Goal: Task Accomplishment & Management: Use online tool/utility

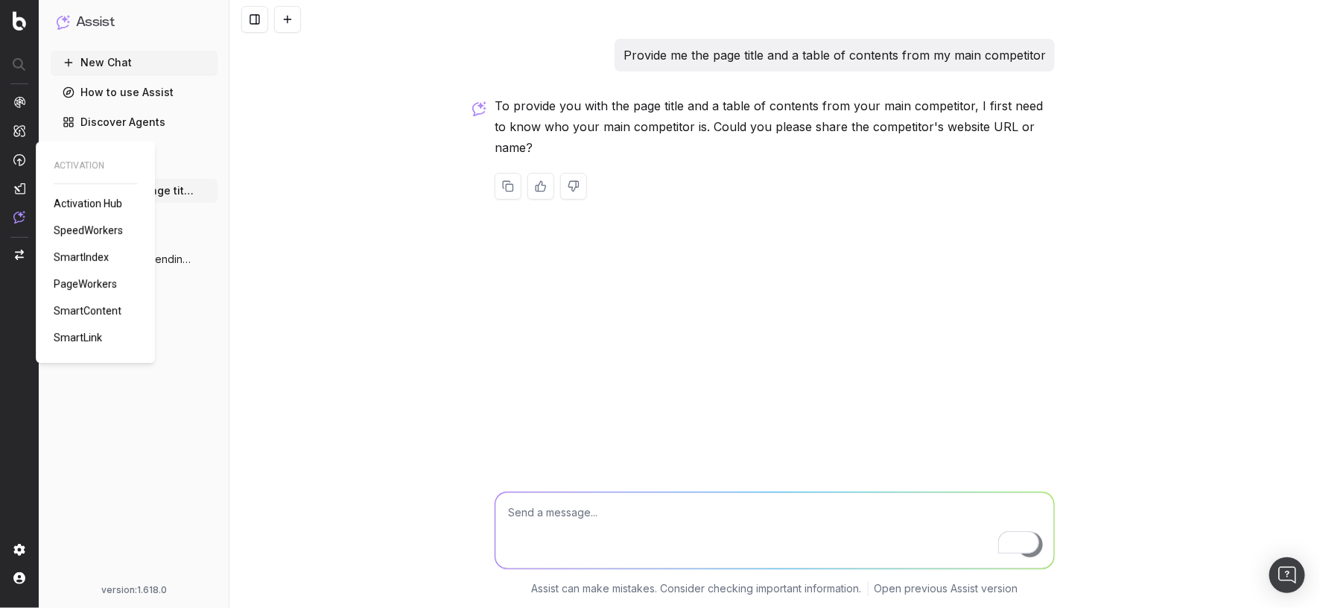
click at [94, 308] on span "SmartContent" at bounding box center [88, 311] width 68 height 12
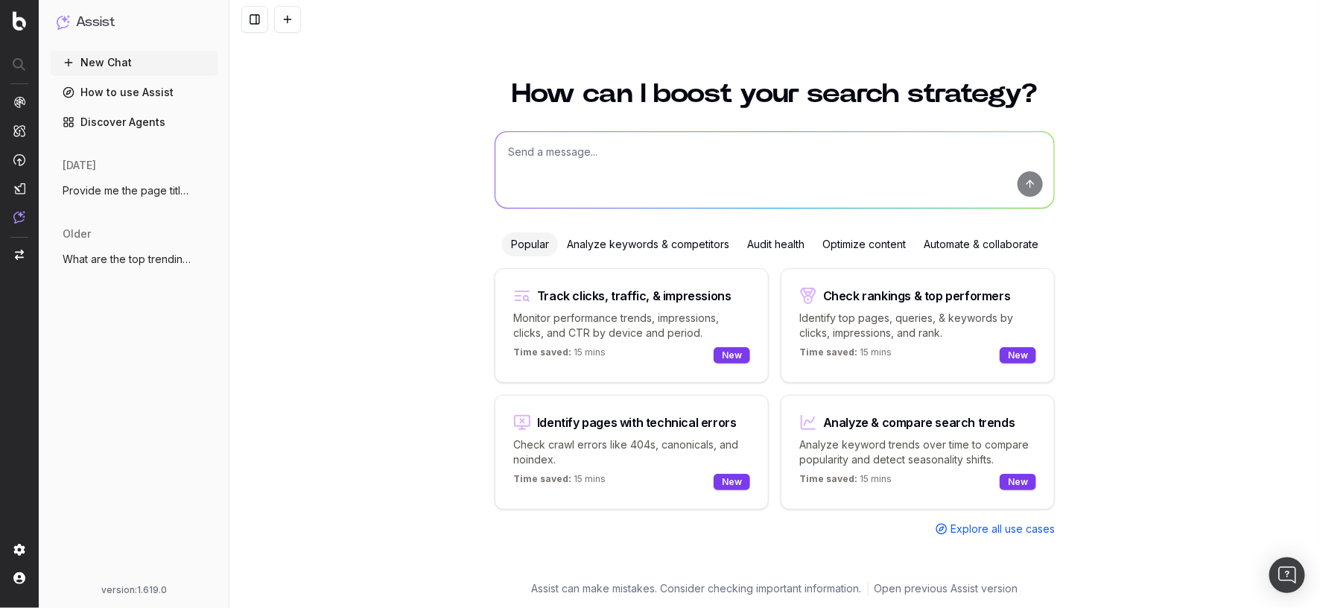
click at [844, 238] on div "Optimize content" at bounding box center [864, 244] width 101 height 24
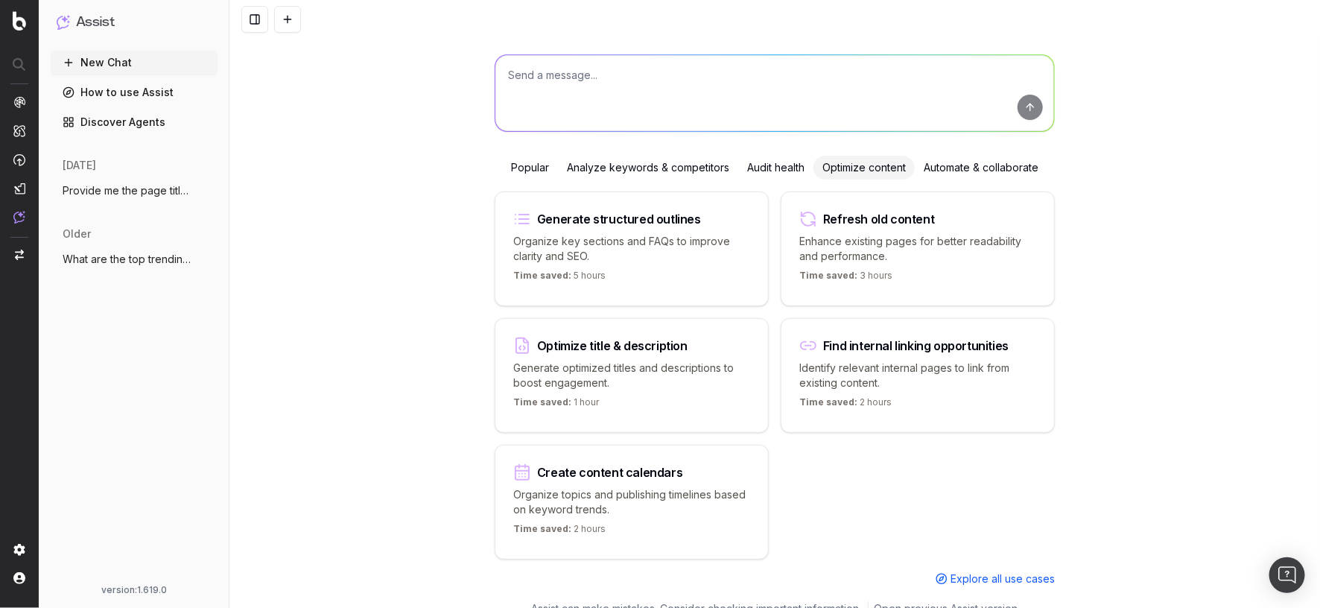
scroll to position [95, 0]
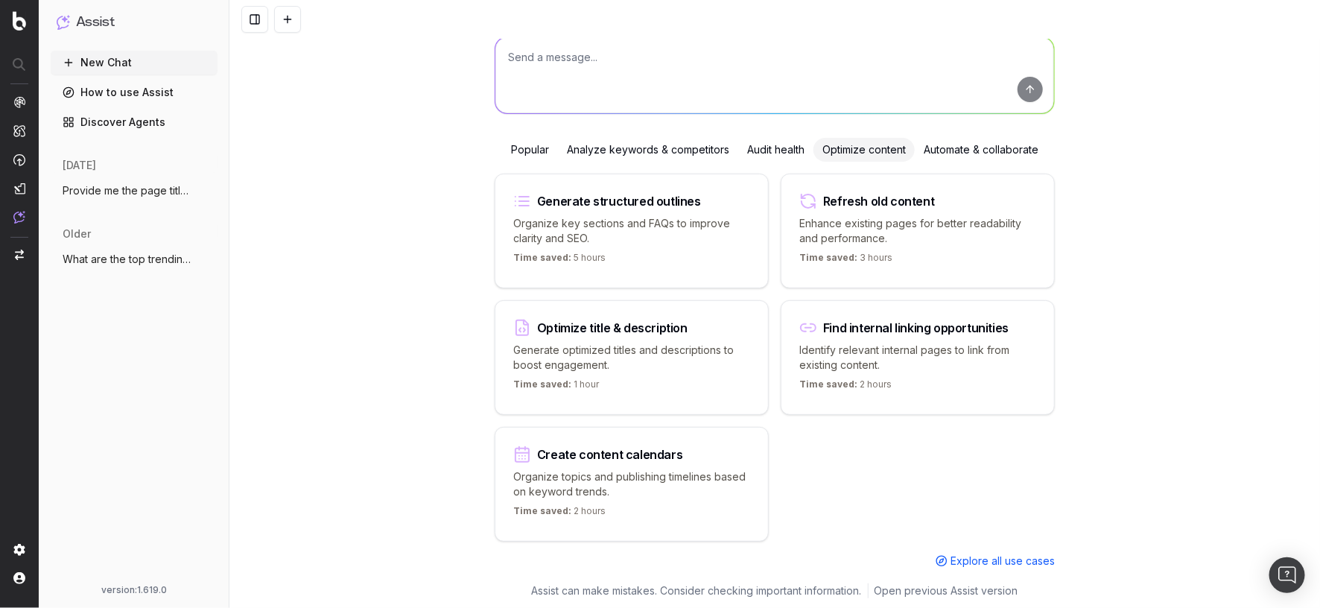
click at [726, 386] on div "Time saved: 1 hour" at bounding box center [631, 387] width 237 height 18
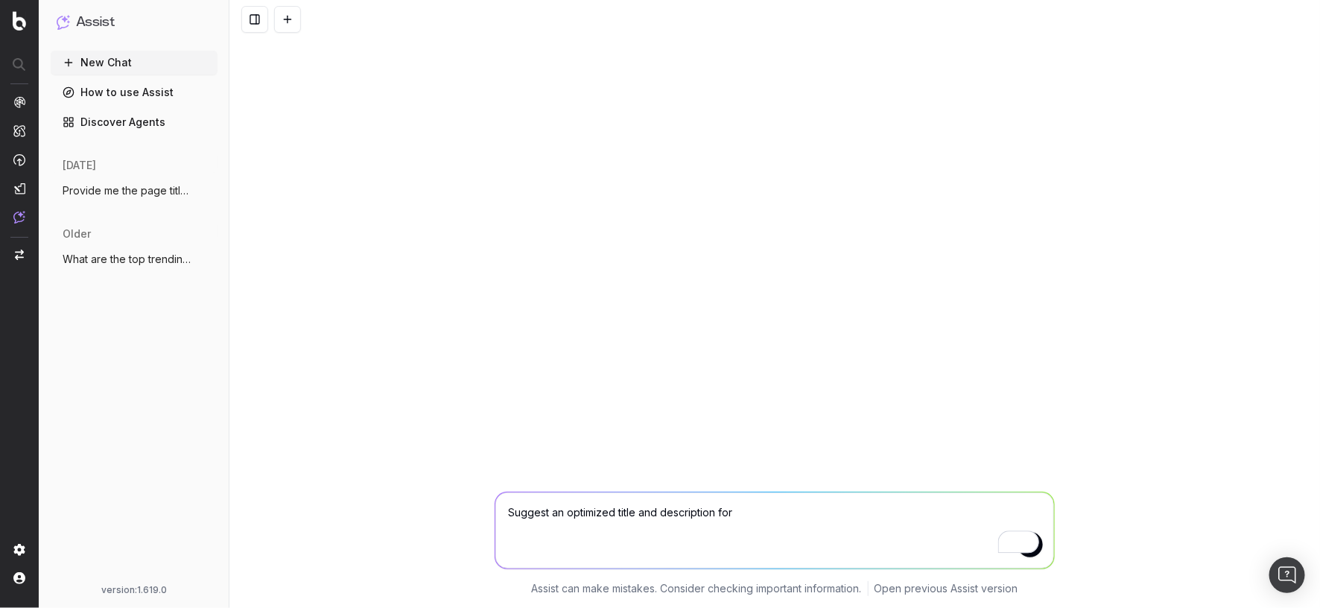
click at [146, 45] on div "Assist" at bounding box center [134, 28] width 167 height 45
click at [146, 52] on button "New Chat" at bounding box center [134, 63] width 167 height 24
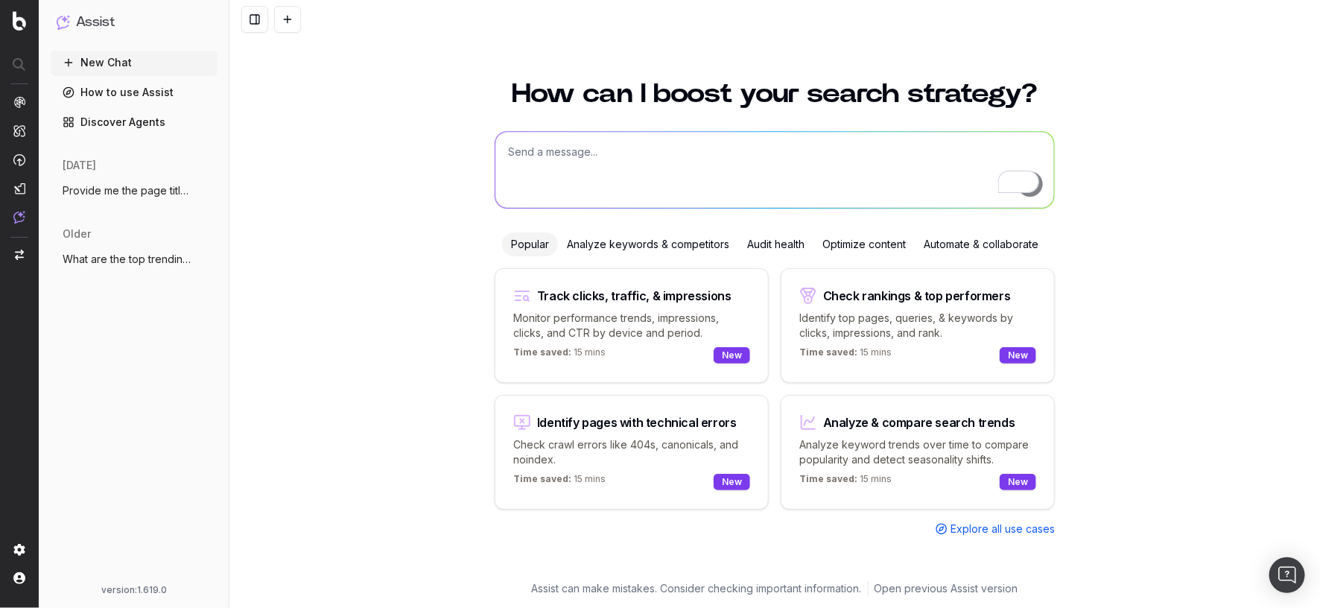
click at [874, 246] on div "Optimize content" at bounding box center [864, 244] width 101 height 24
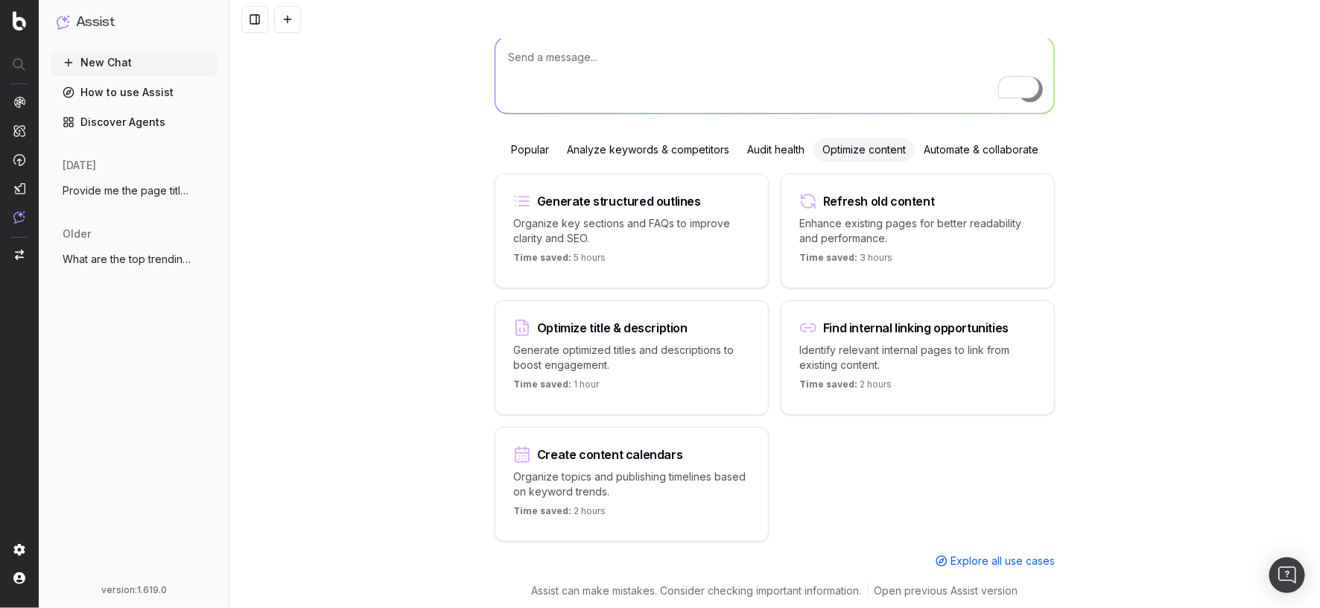
click at [741, 228] on p "Organize key sections and FAQs to improve clarity and SEO." at bounding box center [631, 231] width 237 height 30
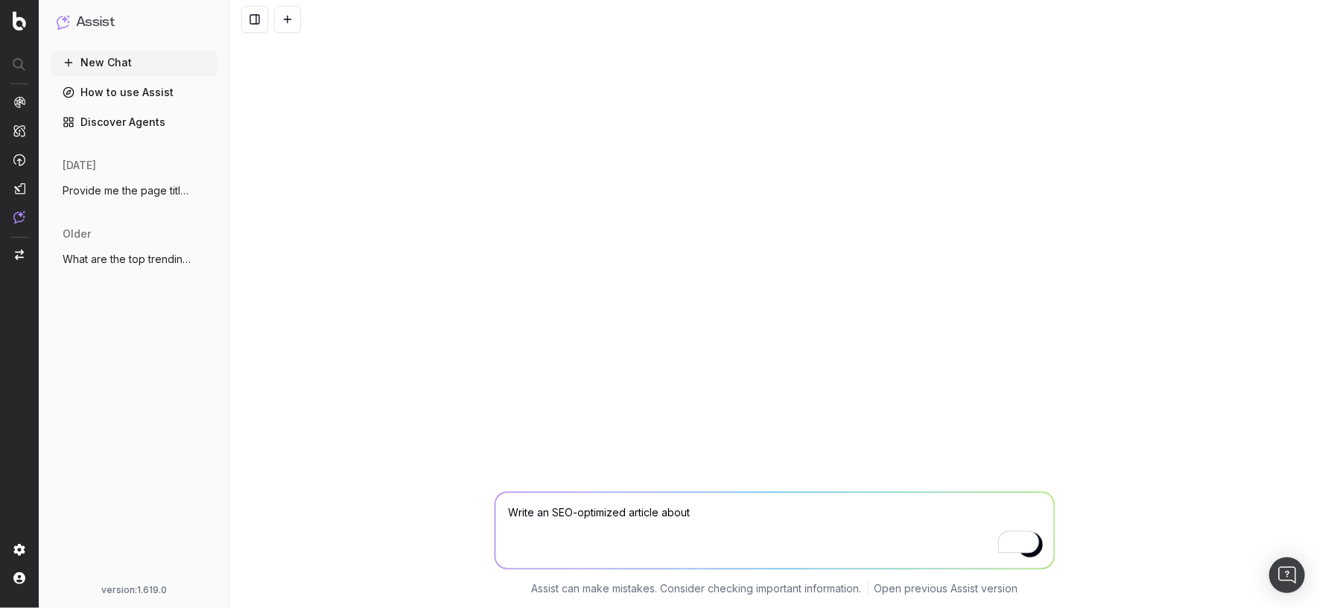
click at [127, 51] on button "New Chat" at bounding box center [134, 63] width 167 height 24
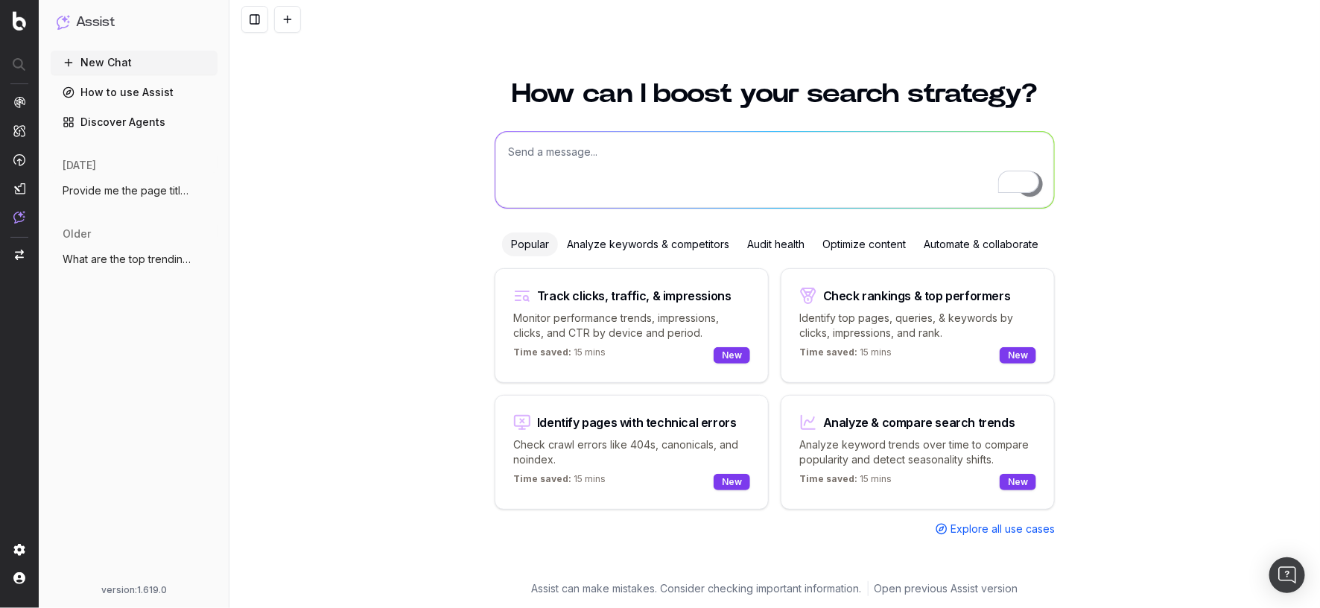
click at [869, 242] on div "Optimize content" at bounding box center [864, 244] width 101 height 24
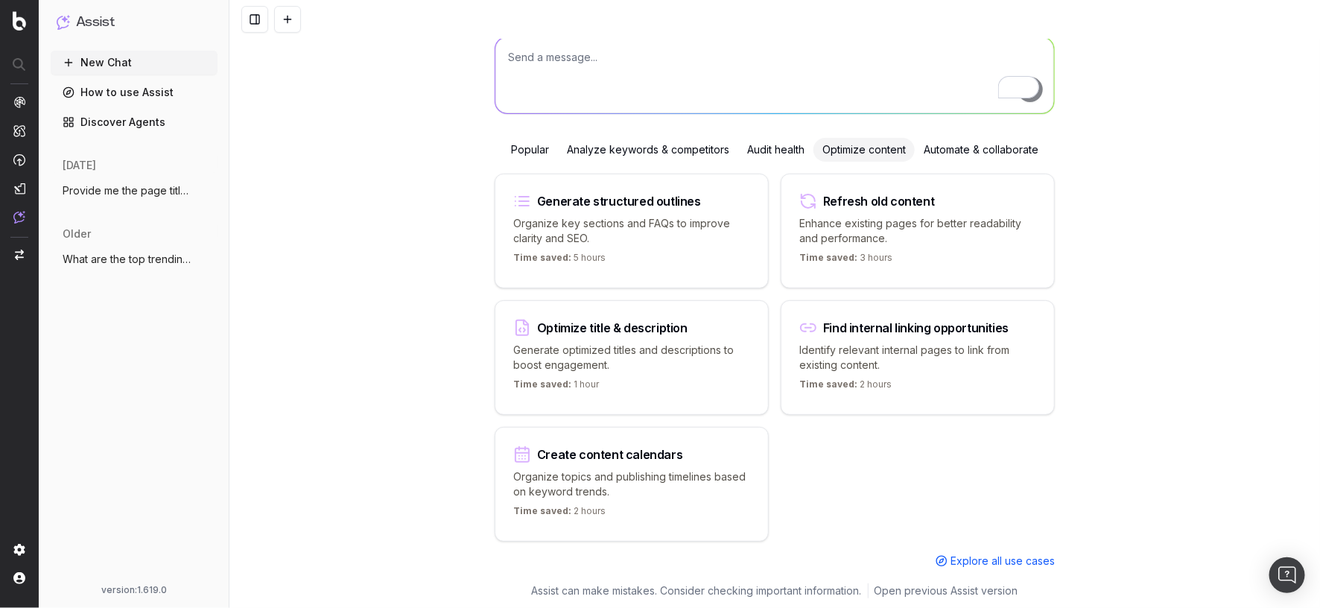
scroll to position [64, 0]
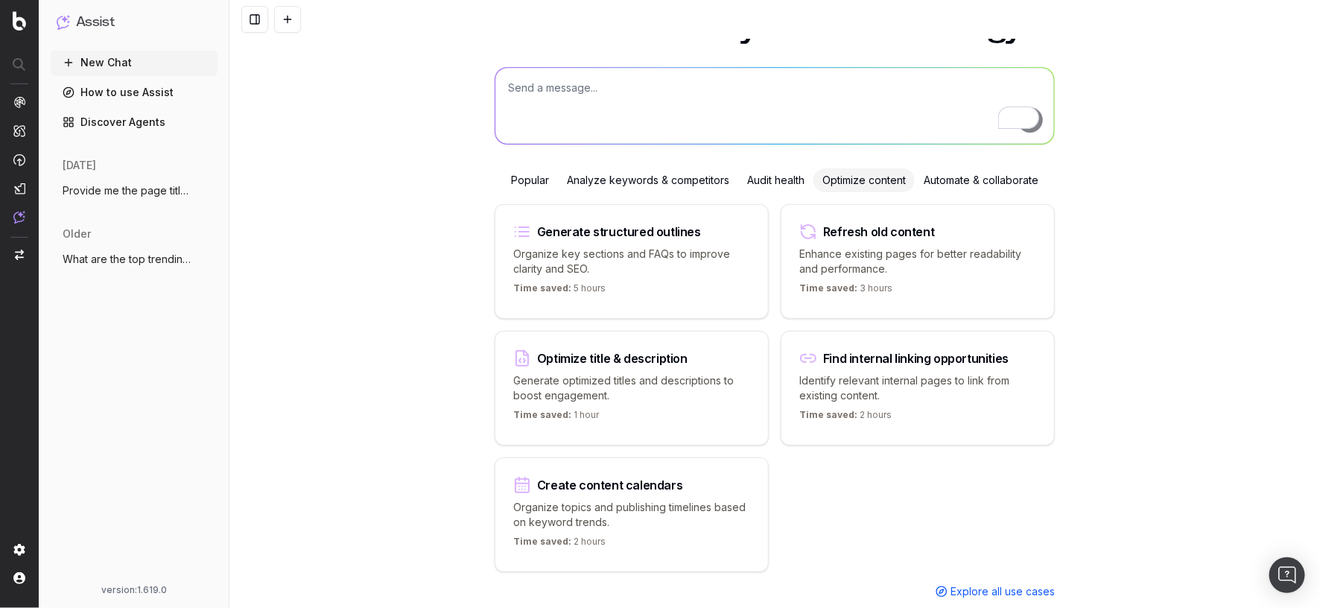
click at [801, 82] on textarea "To enrich screen reader interactions, please activate Accessibility in Grammarl…" at bounding box center [774, 106] width 559 height 76
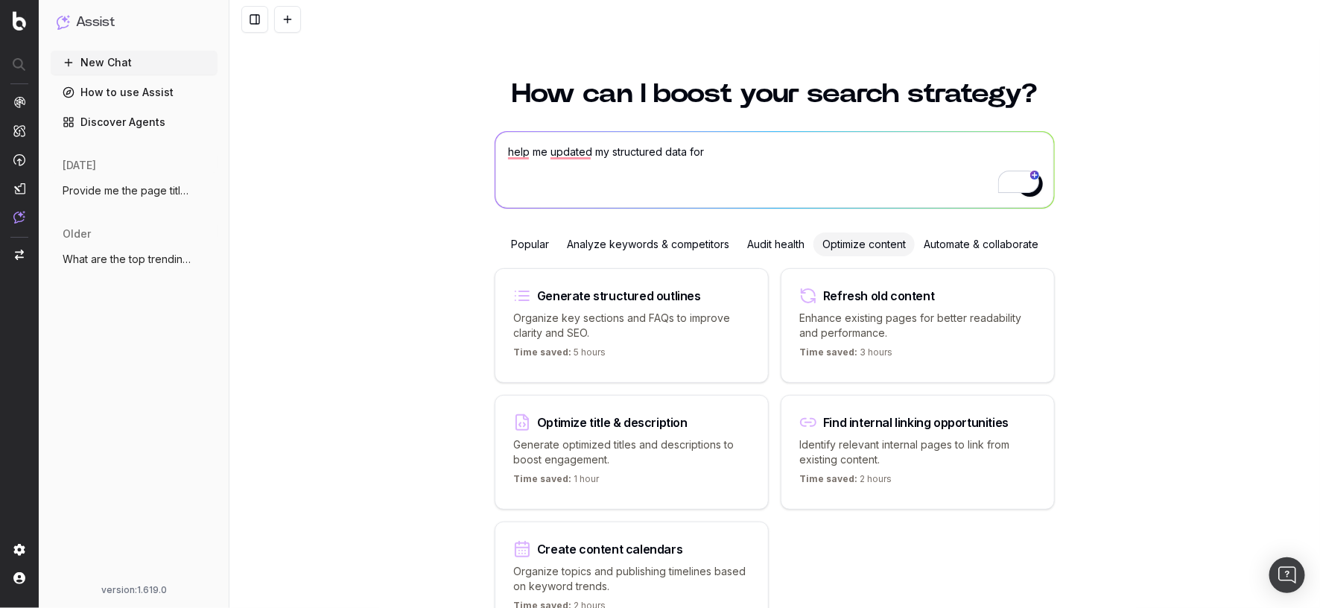
click at [776, 136] on textarea "help me updated my structured data for" at bounding box center [774, 170] width 559 height 76
drag, startPoint x: 777, startPoint y: 153, endPoint x: 778, endPoint y: 140, distance: 13.4
click at [778, 153] on textarea "help me updated my structured data for" at bounding box center [774, 170] width 559 height 76
paste textarea "https://www.uhnd.com/football/2025/08/03/hype-train-is-out-of-the-station-for-n…"
type textarea "help me updated my structured data for this page: https://www.uhnd.com/football…"
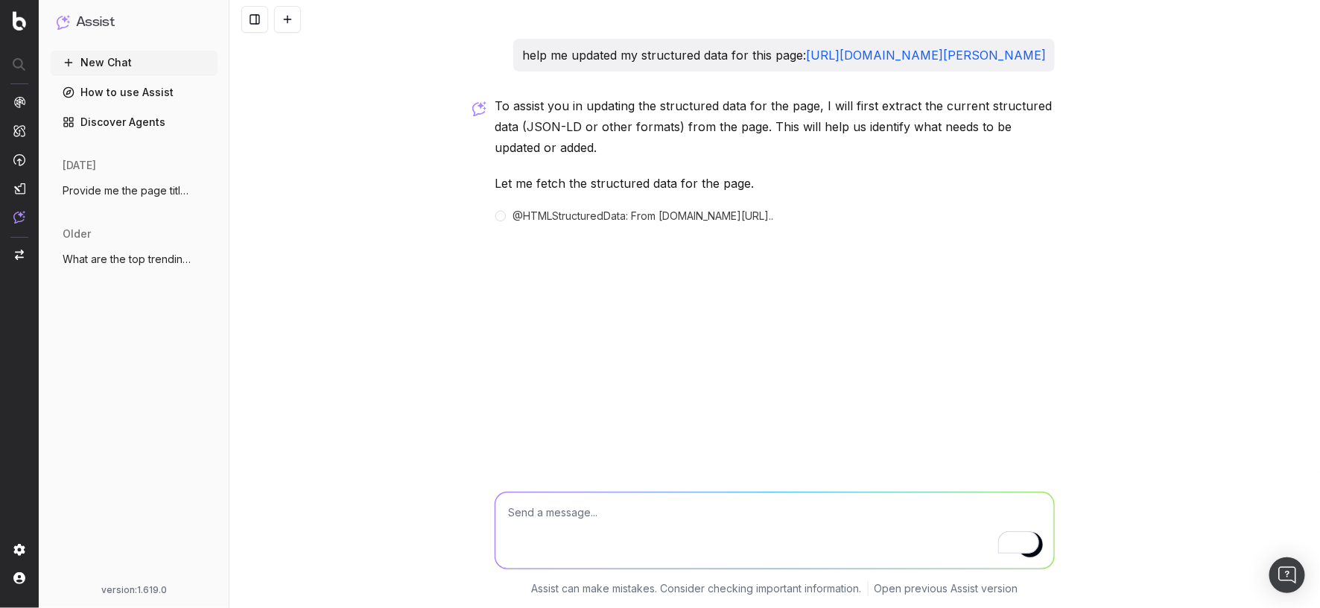
click at [895, 158] on p "To assist you in updating the structured data for the page, I will first extrac…" at bounding box center [775, 126] width 560 height 63
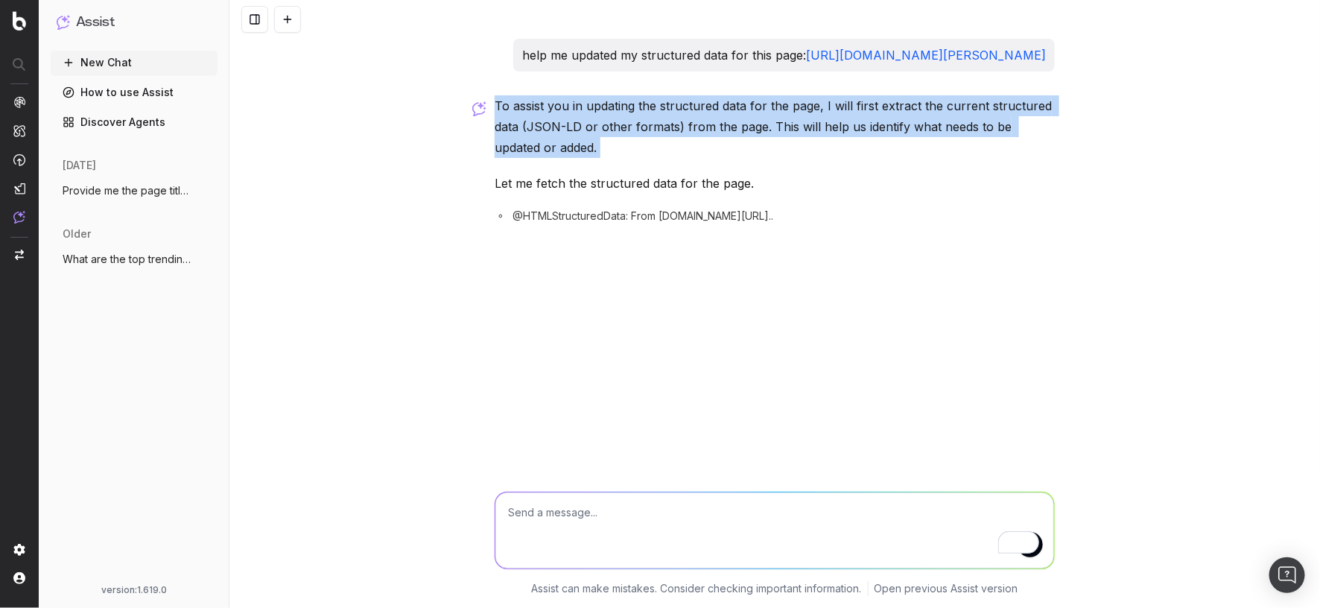
click at [895, 158] on p "To assist you in updating the structured data for the page, I will first extrac…" at bounding box center [775, 126] width 560 height 63
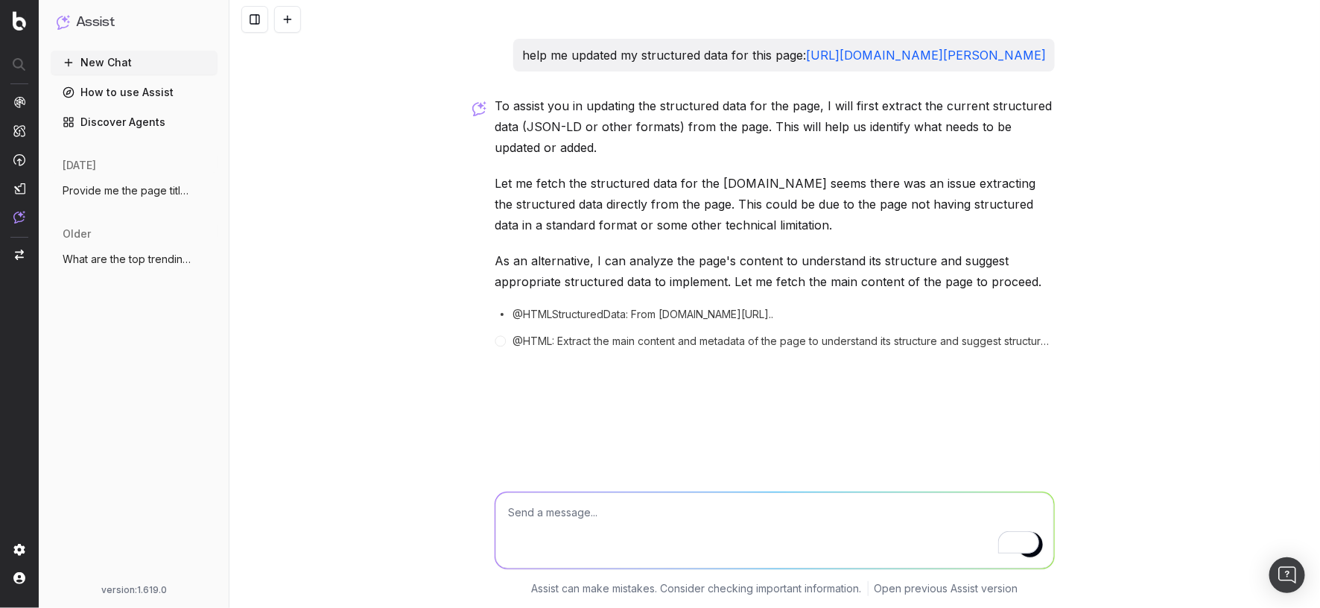
click at [811, 349] on div "To assist you in updating the structured data for the page, I will first extrac…" at bounding box center [775, 221] width 560 height 253
click at [804, 292] on p "As an alternative, I can analyze the page's content to understand its structure…" at bounding box center [775, 271] width 560 height 42
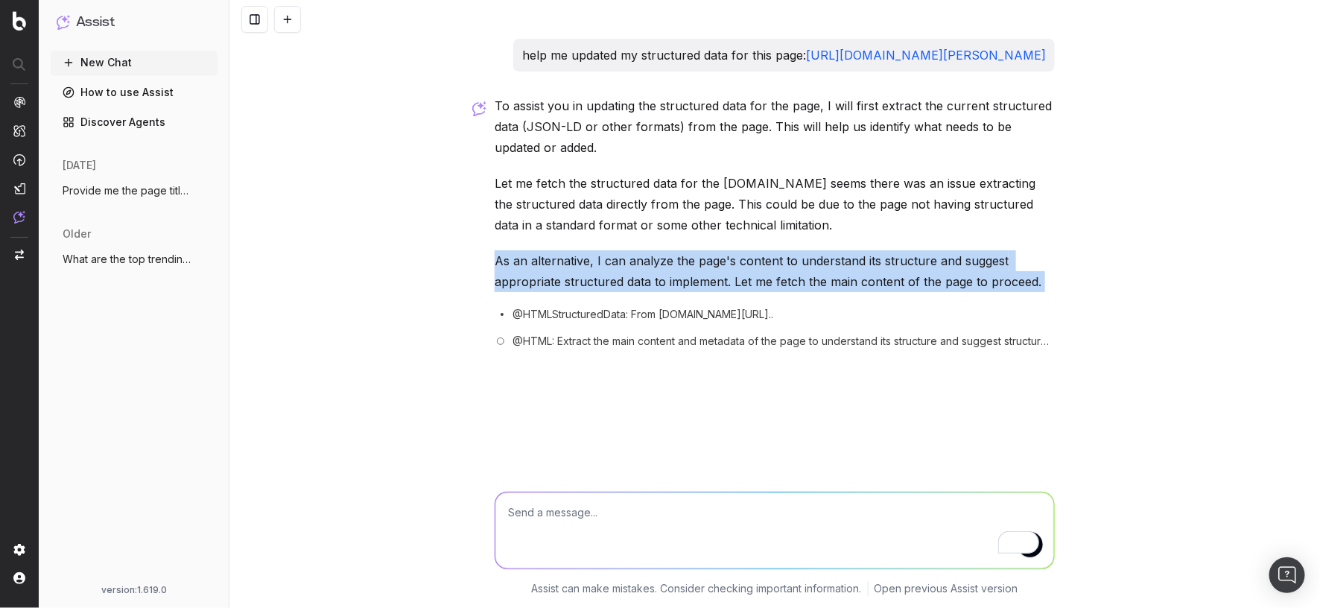
click at [804, 292] on p "As an alternative, I can analyze the page's content to understand its structure…" at bounding box center [775, 271] width 560 height 42
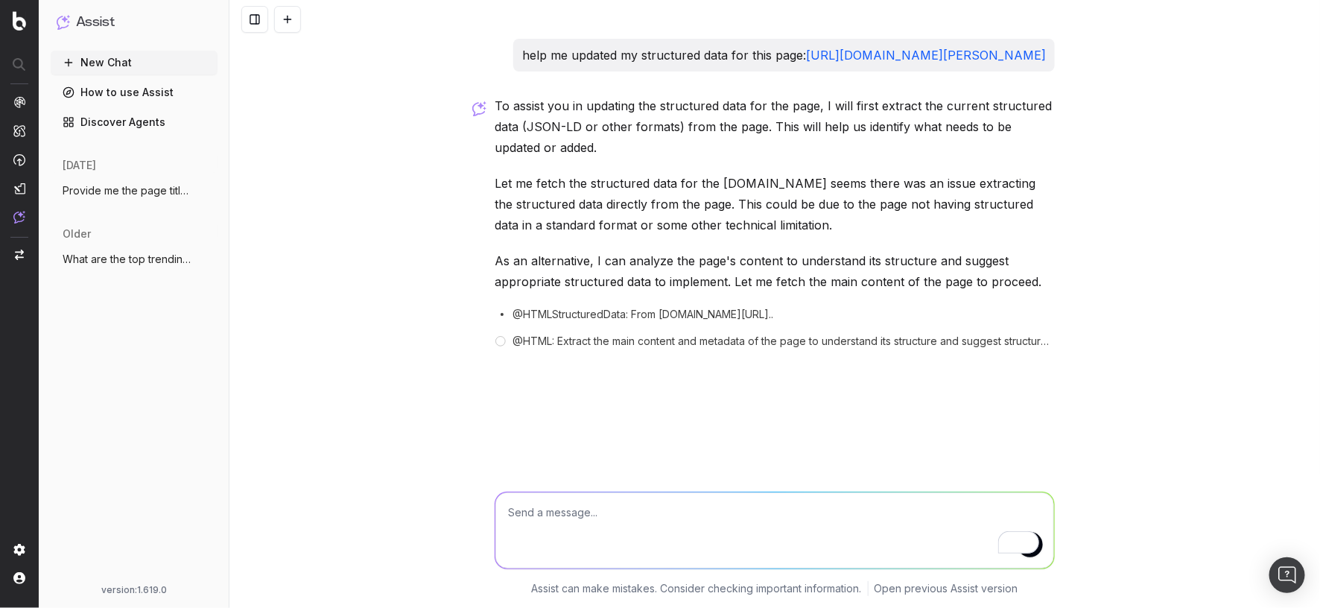
click at [802, 347] on div "To assist you in updating the structured data for the page, I will first extrac…" at bounding box center [775, 221] width 560 height 253
click at [818, 292] on p "As an alternative, I can analyze the page's content to understand its structure…" at bounding box center [775, 271] width 560 height 42
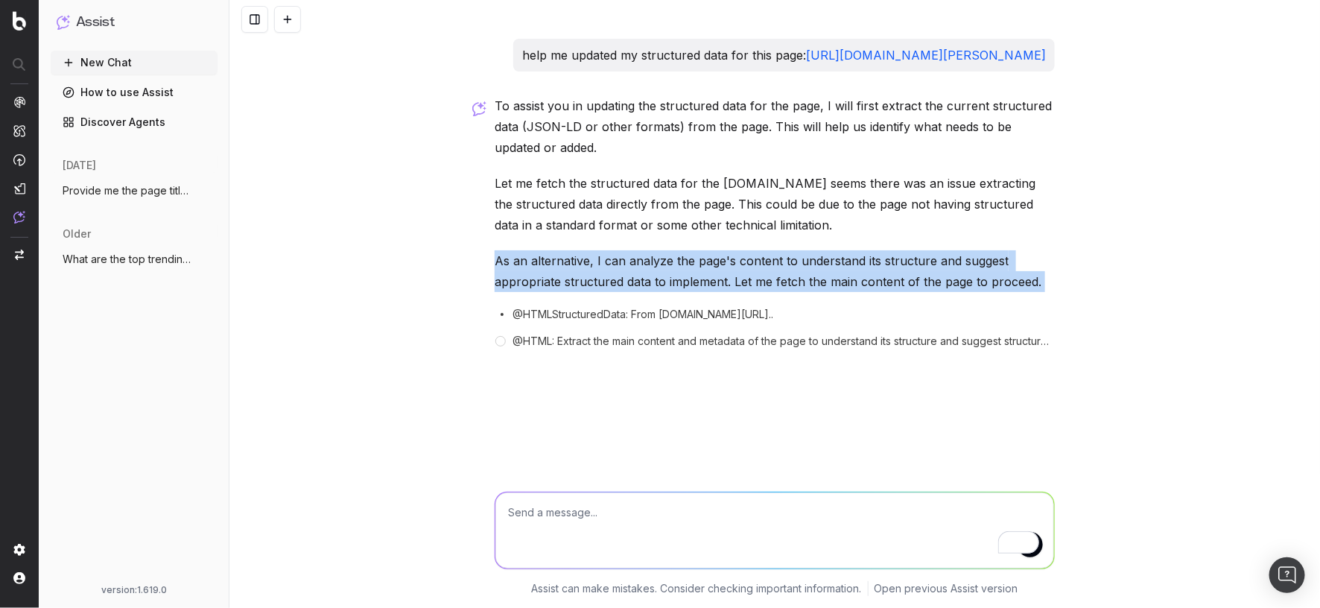
click at [818, 292] on p "As an alternative, I can analyze the page's content to understand its structure…" at bounding box center [775, 271] width 560 height 42
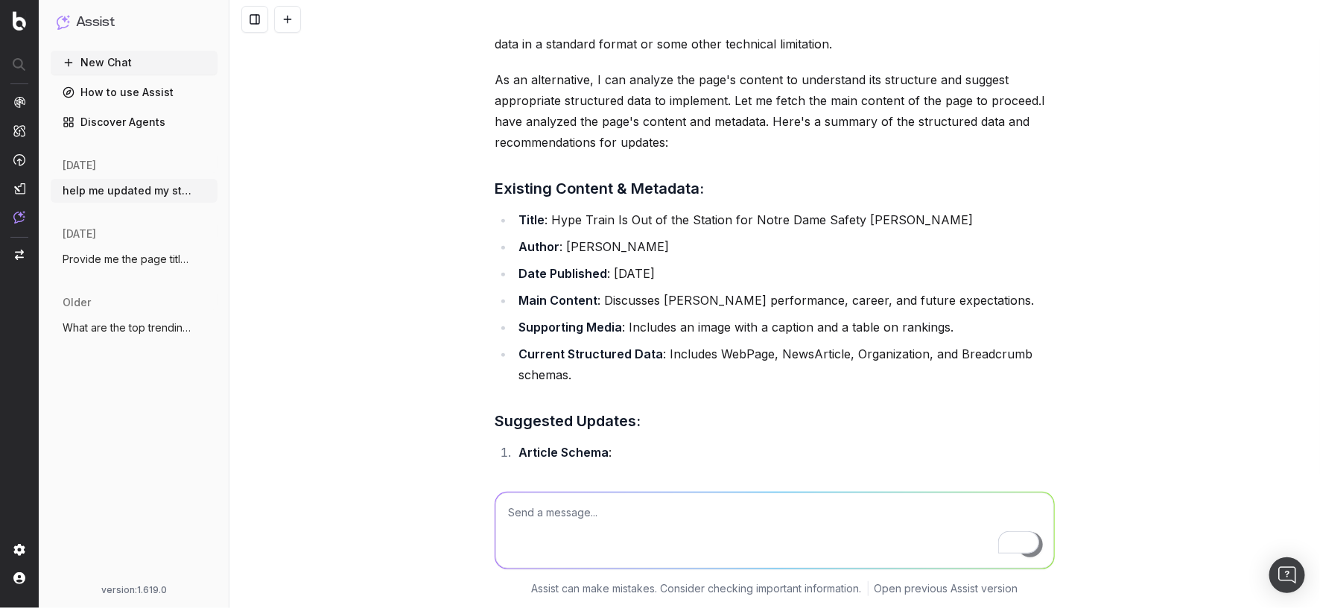
scroll to position [103, 0]
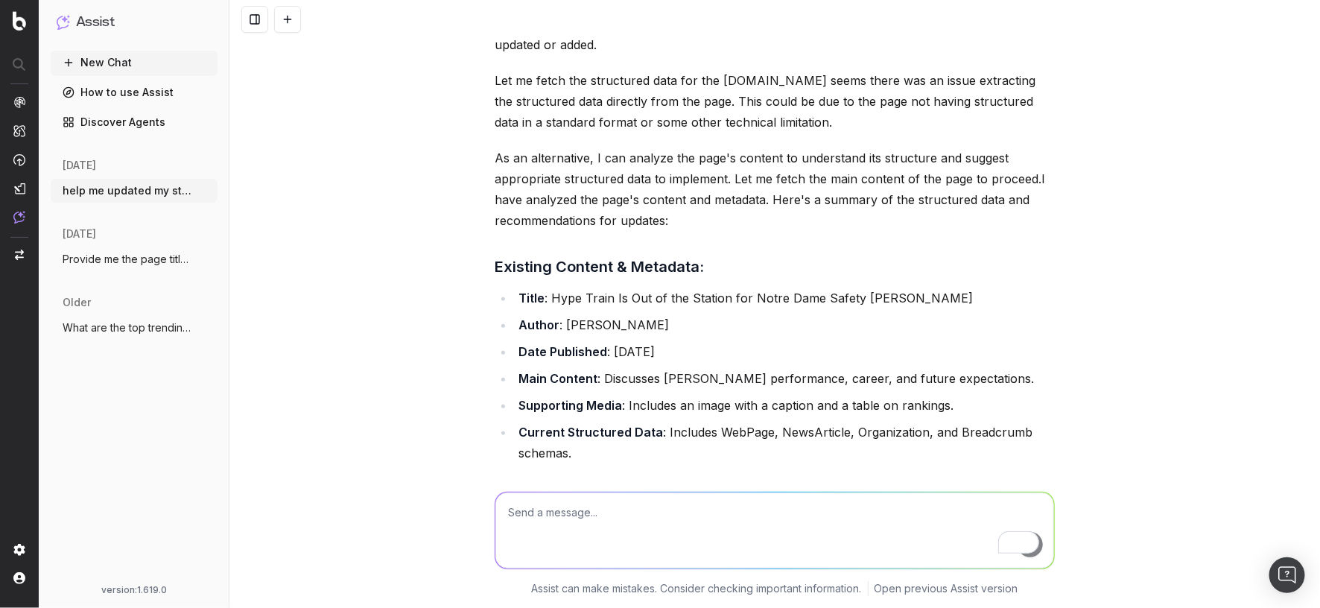
click at [674, 279] on h3 "Existing Content & Metadata:" at bounding box center [775, 267] width 560 height 24
click at [682, 308] on li "Title : Hype Train Is Out of the Station for Notre Dame Safety Tae Johnson" at bounding box center [784, 298] width 541 height 21
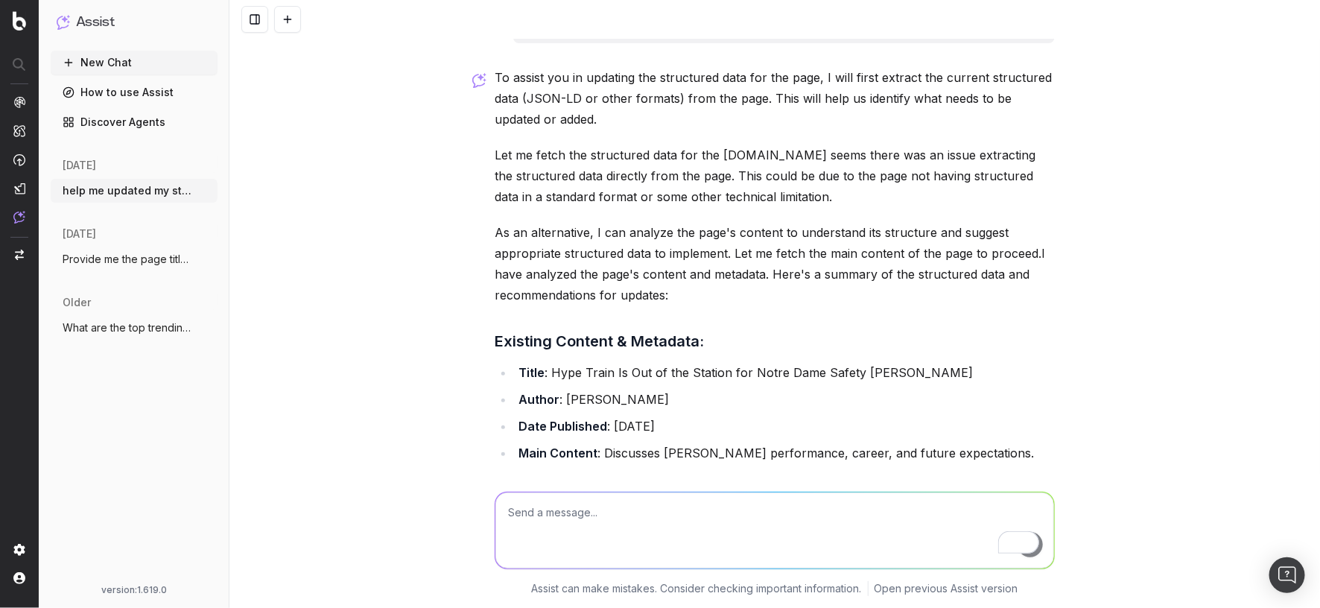
scroll to position [0, 0]
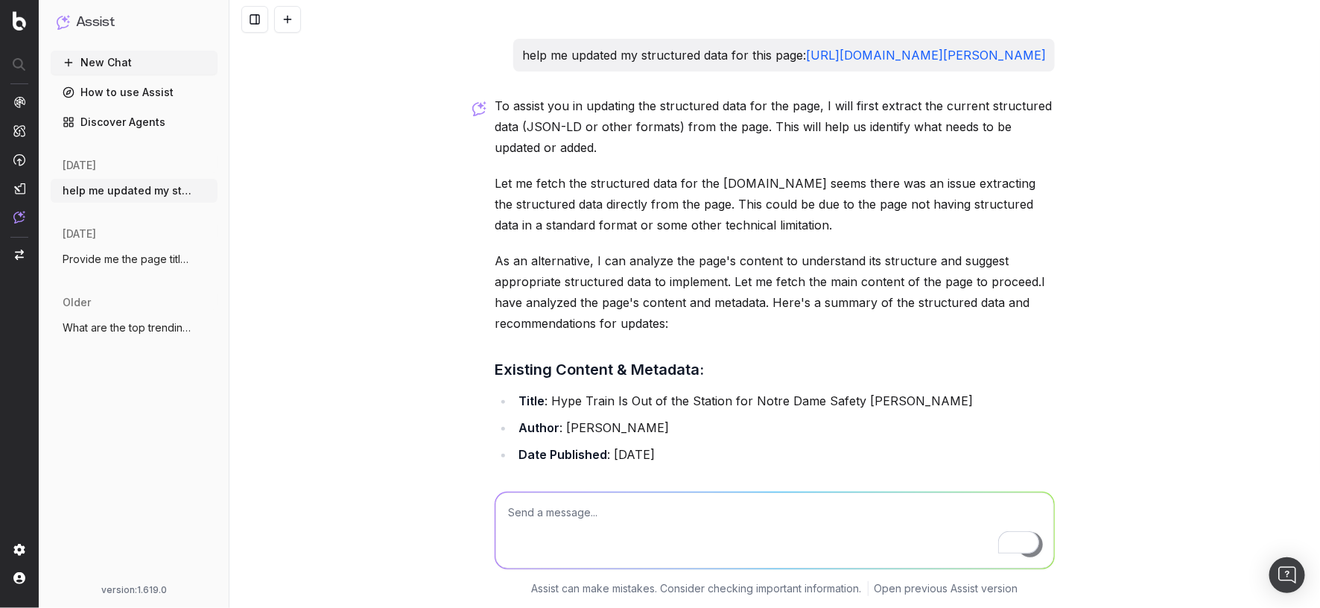
click at [754, 146] on p "To assist you in updating the structured data for the page, I will first extrac…" at bounding box center [775, 126] width 560 height 63
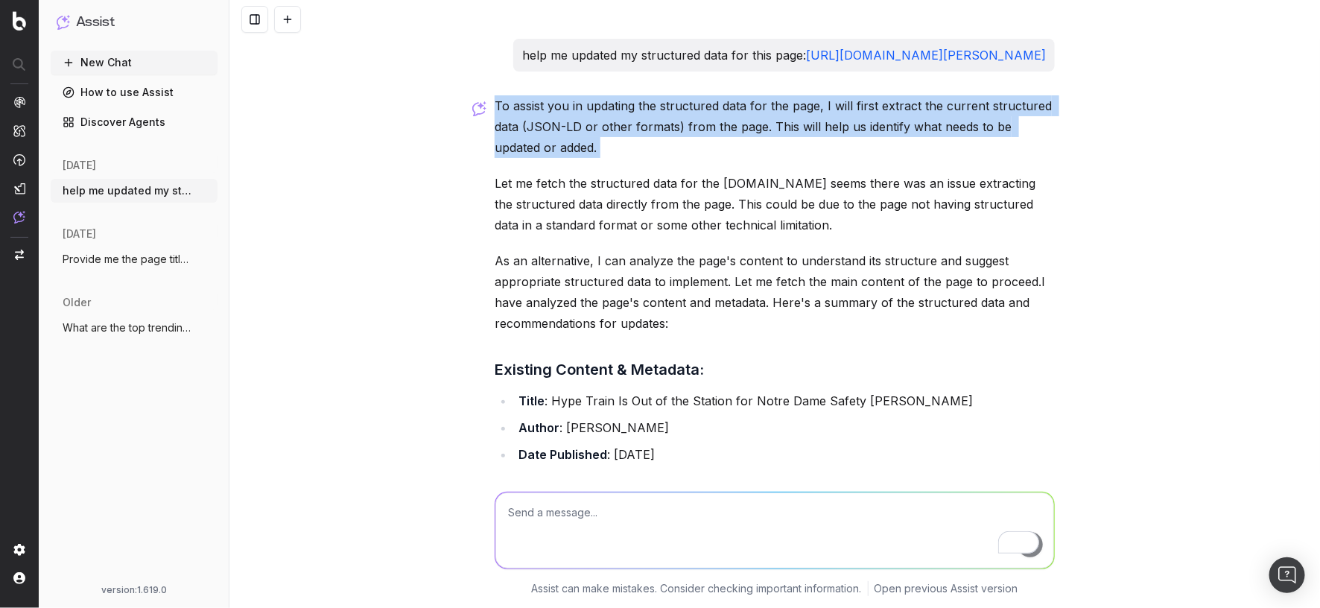
click at [754, 146] on p "To assist you in updating the structured data for the page, I will first extrac…" at bounding box center [775, 126] width 560 height 63
click at [764, 158] on p "To assist you in updating the structured data for the page, I will first extrac…" at bounding box center [775, 126] width 560 height 63
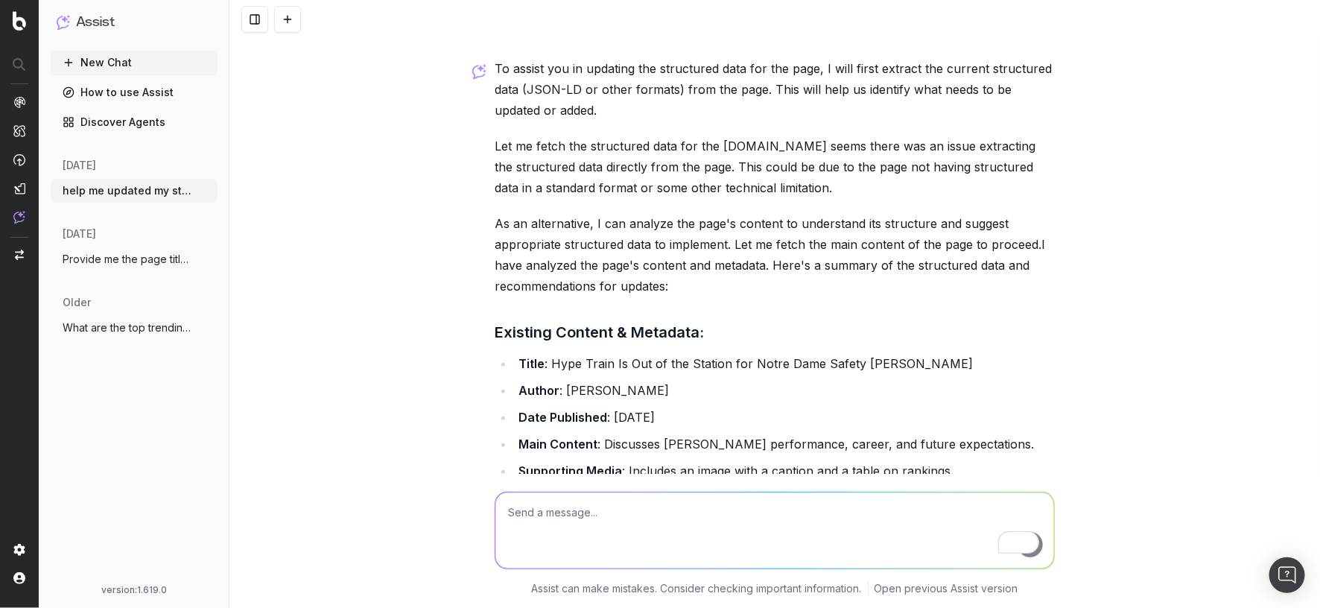
scroll to position [42, 0]
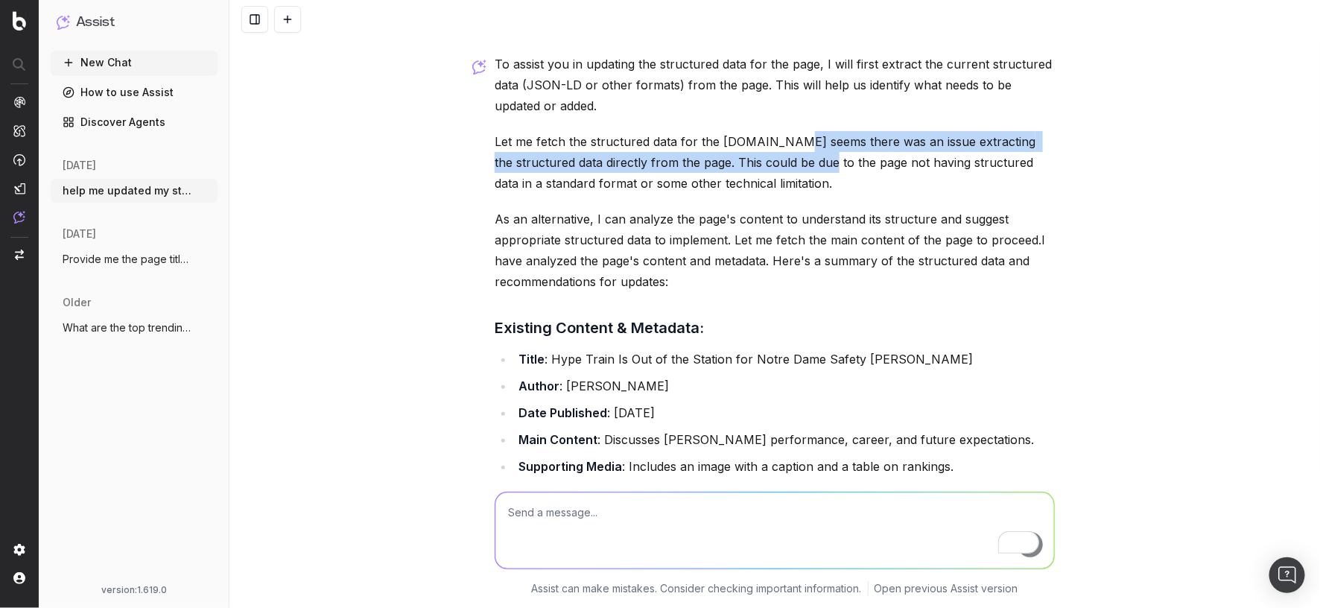
drag, startPoint x: 785, startPoint y: 192, endPoint x: 785, endPoint y: 215, distance: 22.4
click at [785, 194] on p "Let me fetch the structured data for the page.It seems there was an issue extra…" at bounding box center [775, 162] width 560 height 63
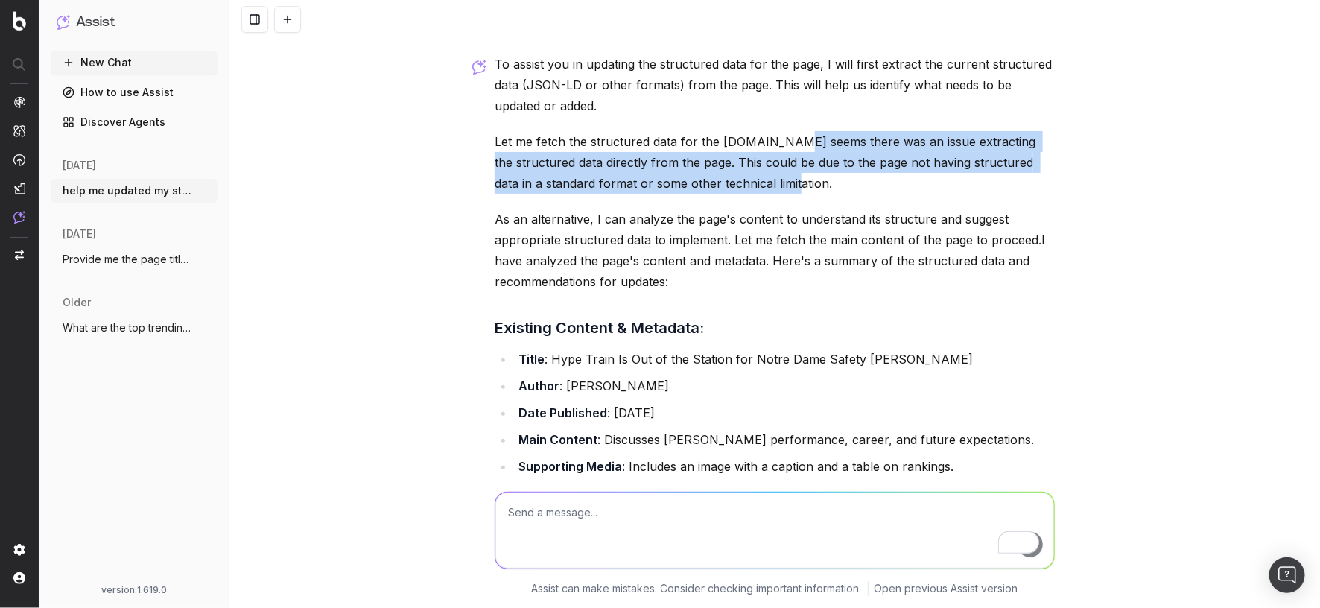
click at [785, 194] on p "Let me fetch the structured data for the page.It seems there was an issue extra…" at bounding box center [775, 162] width 560 height 63
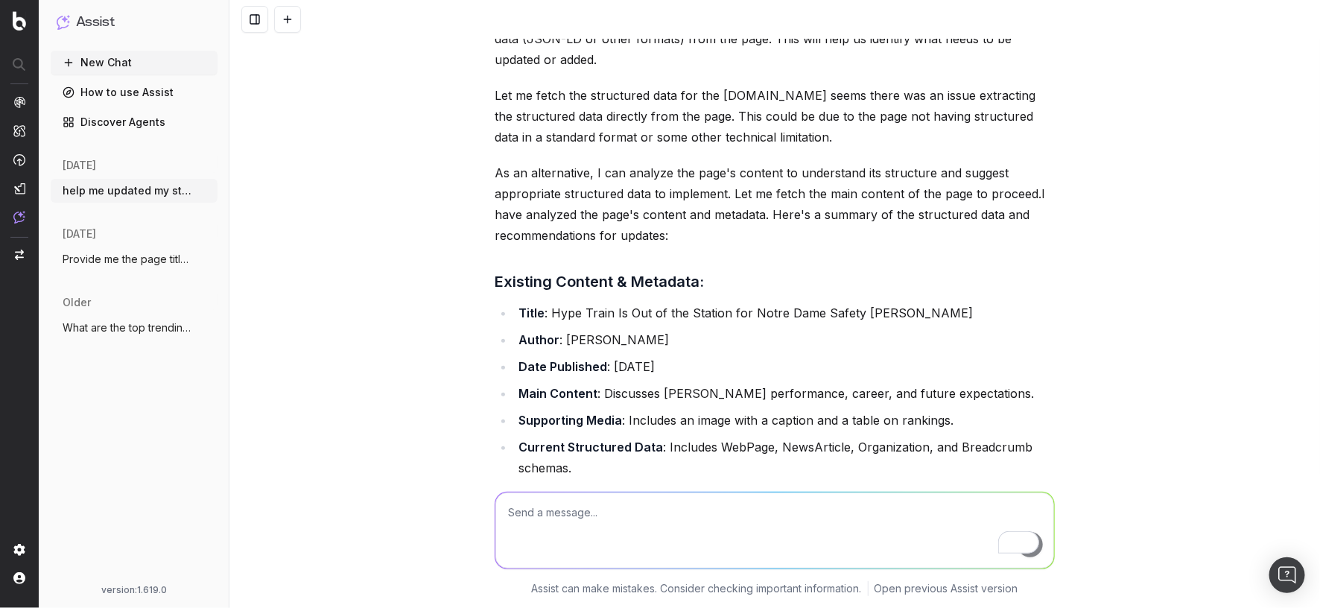
scroll to position [89, 0]
click at [773, 239] on p "As an alternative, I can analyze the page's content to understand its structure…" at bounding box center [775, 202] width 560 height 83
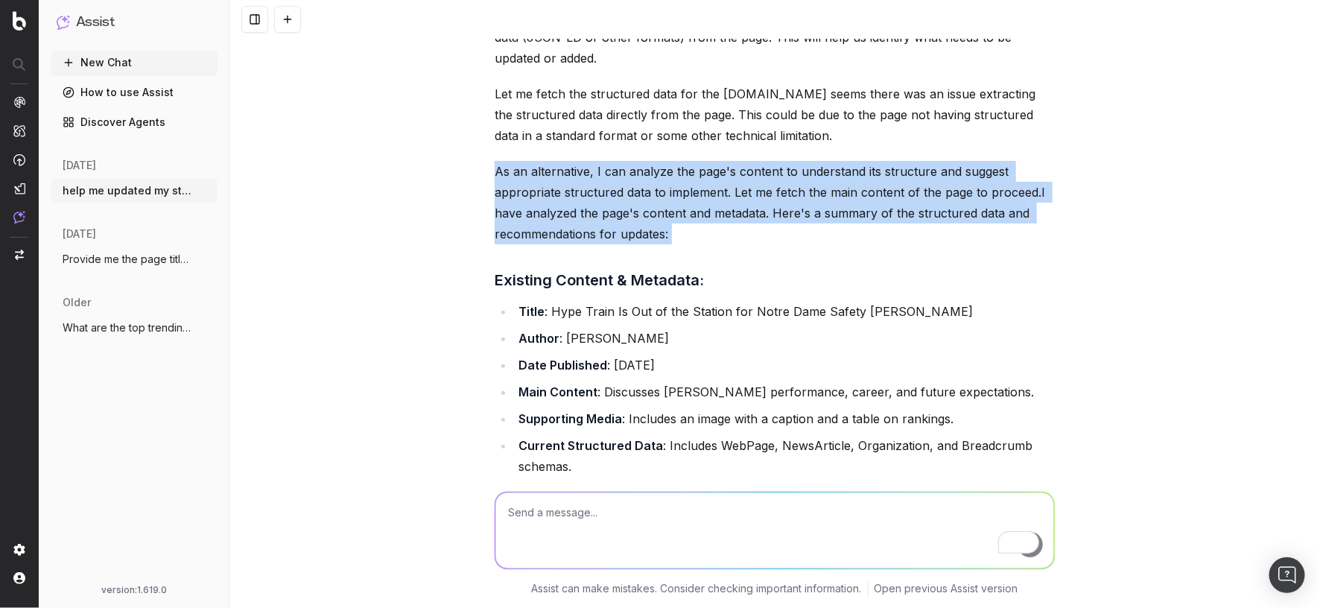
click at [773, 239] on p "As an alternative, I can analyze the page's content to understand its structure…" at bounding box center [775, 202] width 560 height 83
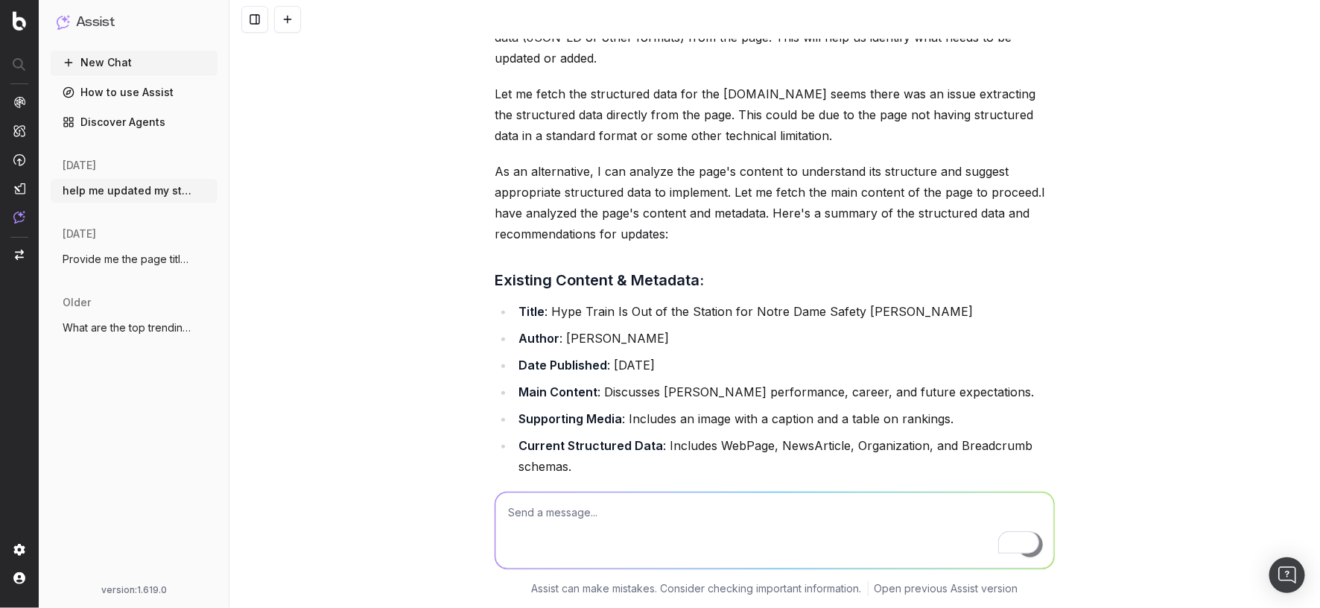
click at [802, 244] on p "As an alternative, I can analyze the page's content to understand its structure…" at bounding box center [775, 202] width 560 height 83
click at [828, 224] on p "As an alternative, I can analyze the page's content to understand its structure…" at bounding box center [775, 202] width 560 height 83
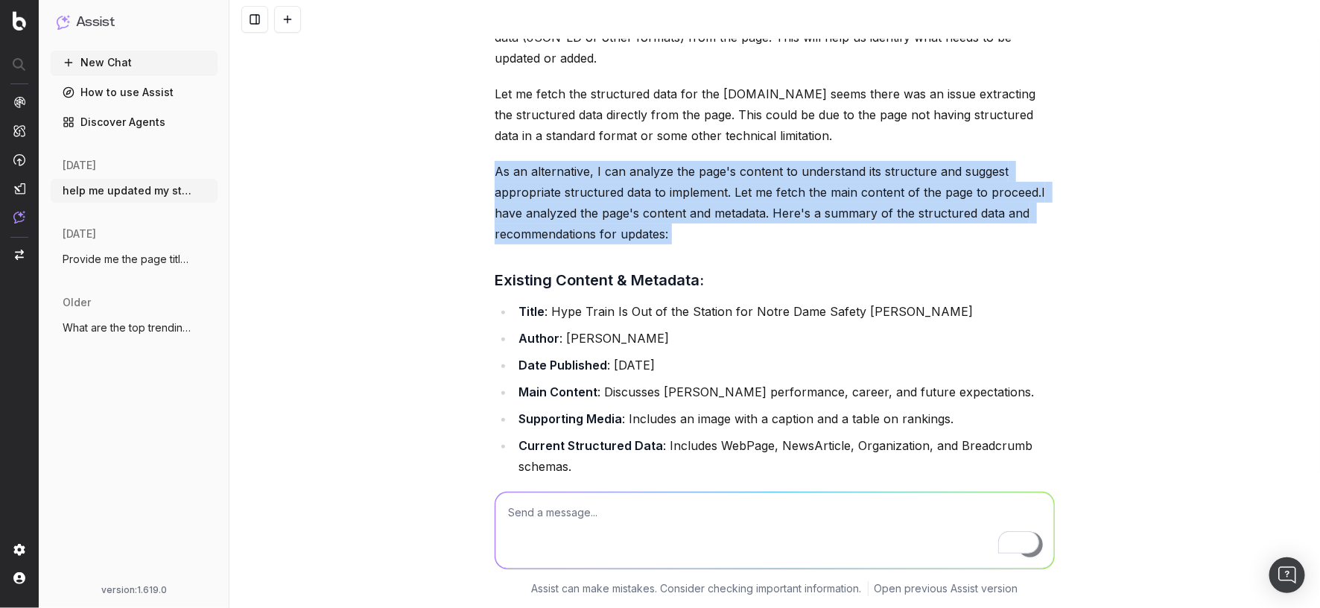
click at [828, 224] on p "As an alternative, I can analyze the page's content to understand its structure…" at bounding box center [775, 202] width 560 height 83
click at [808, 244] on p "As an alternative, I can analyze the page's content to understand its structure…" at bounding box center [775, 202] width 560 height 83
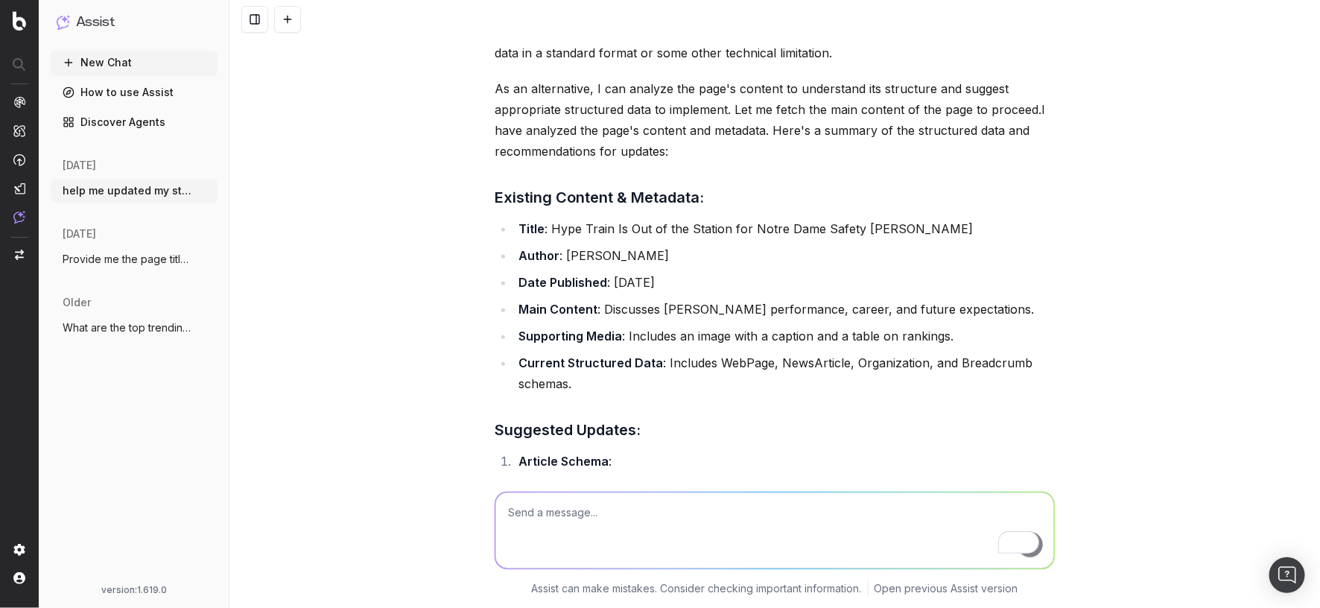
scroll to position [173, 0]
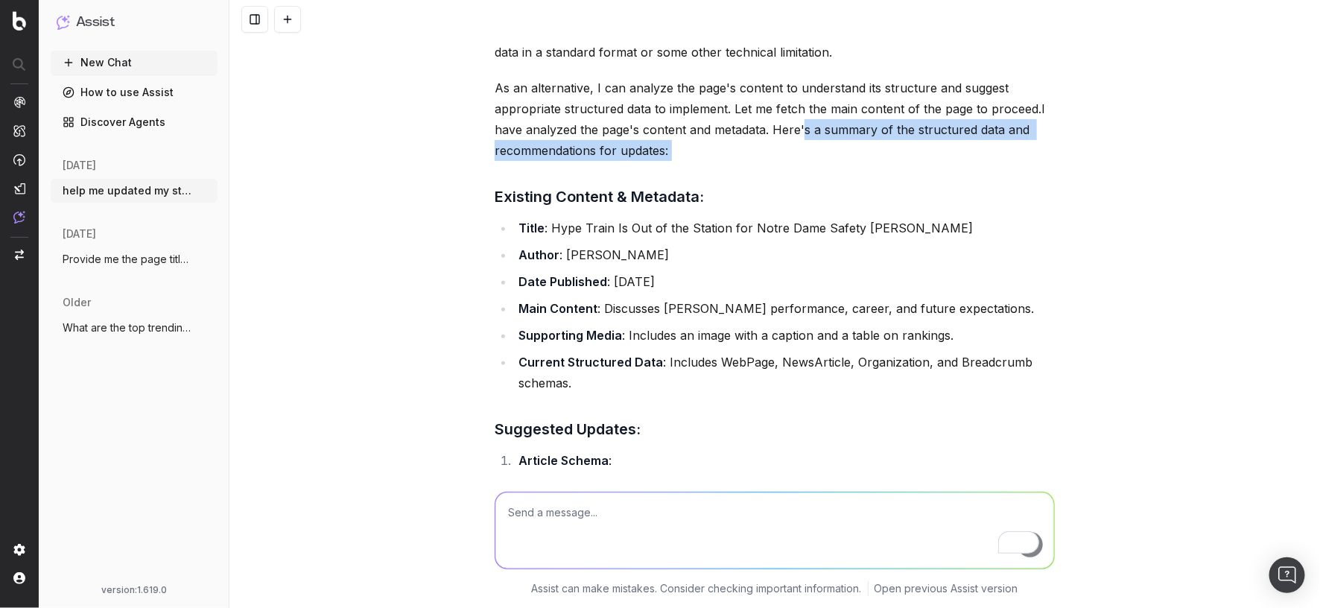
drag, startPoint x: 802, startPoint y: 168, endPoint x: 825, endPoint y: 205, distance: 43.2
click at [827, 205] on div "To assist you in updating the structured data for the page, I will first extrac…" at bounding box center [775, 376] width 560 height 906
click at [825, 205] on div "To assist you in updating the structured data for the page, I will first extrac…" at bounding box center [775, 376] width 560 height 906
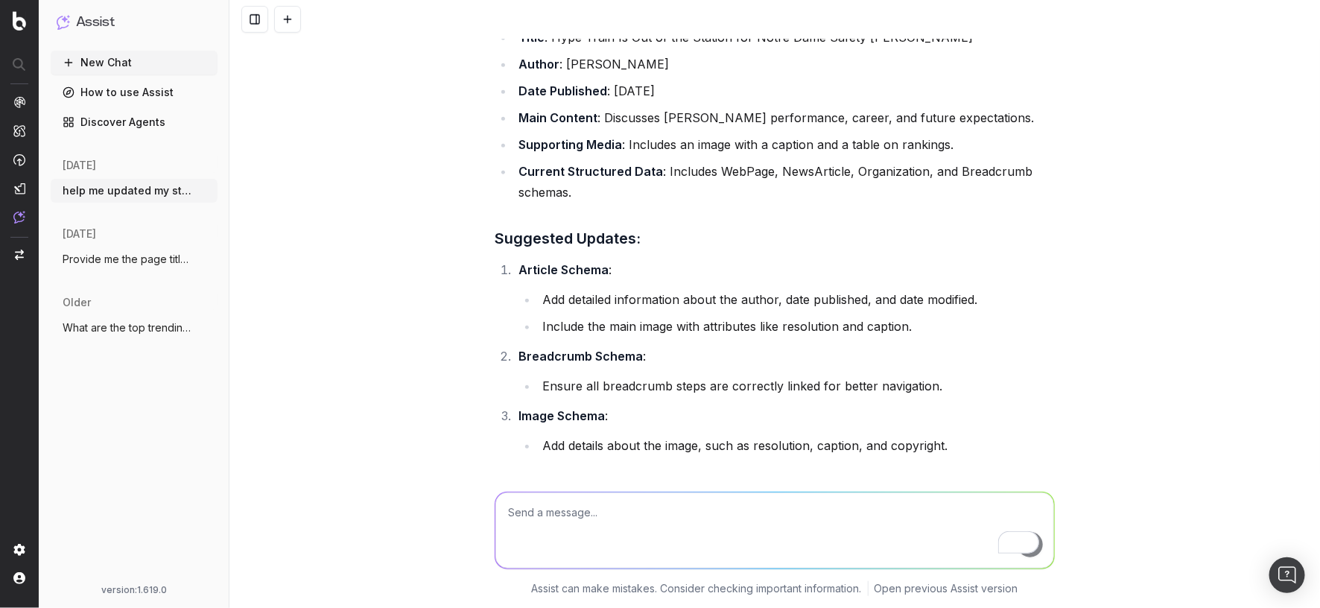
scroll to position [366, 0]
drag, startPoint x: 729, startPoint y: 338, endPoint x: 836, endPoint y: 335, distance: 106.6
click at [837, 308] on li "Add detailed information about the author, date published, and date modified." at bounding box center [796, 297] width 517 height 21
click at [836, 308] on li "Add detailed information about the author, date published, and date modified." at bounding box center [796, 297] width 517 height 21
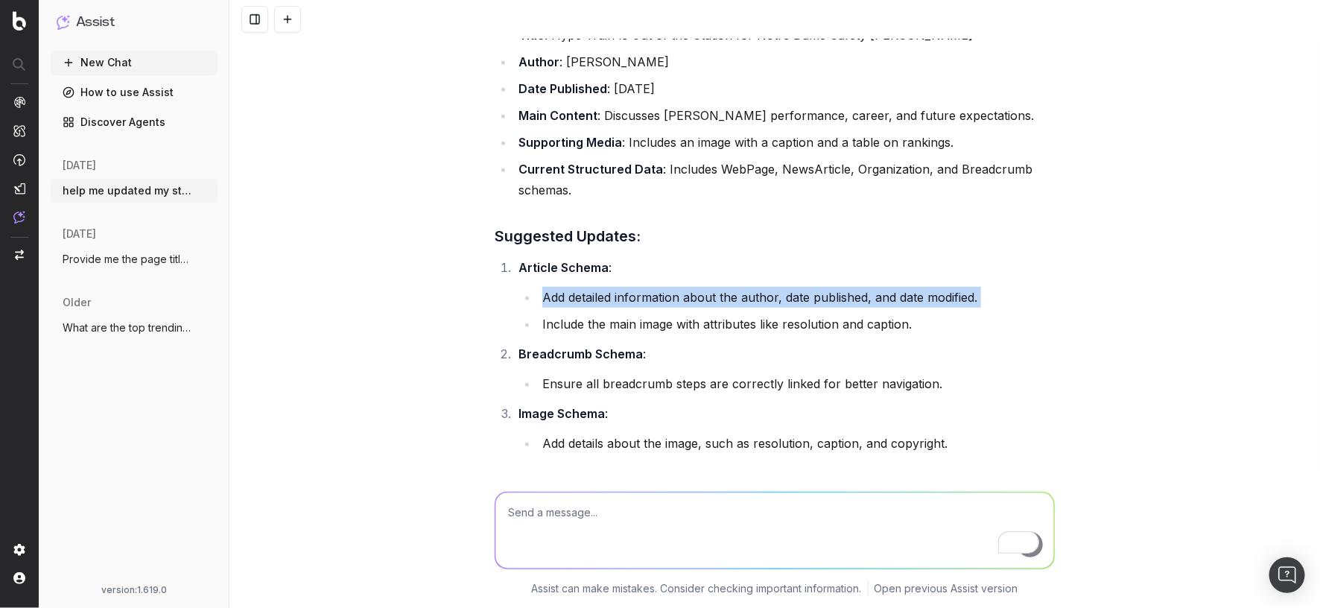
click at [836, 308] on li "Add detailed information about the author, date published, and date modified." at bounding box center [796, 297] width 517 height 21
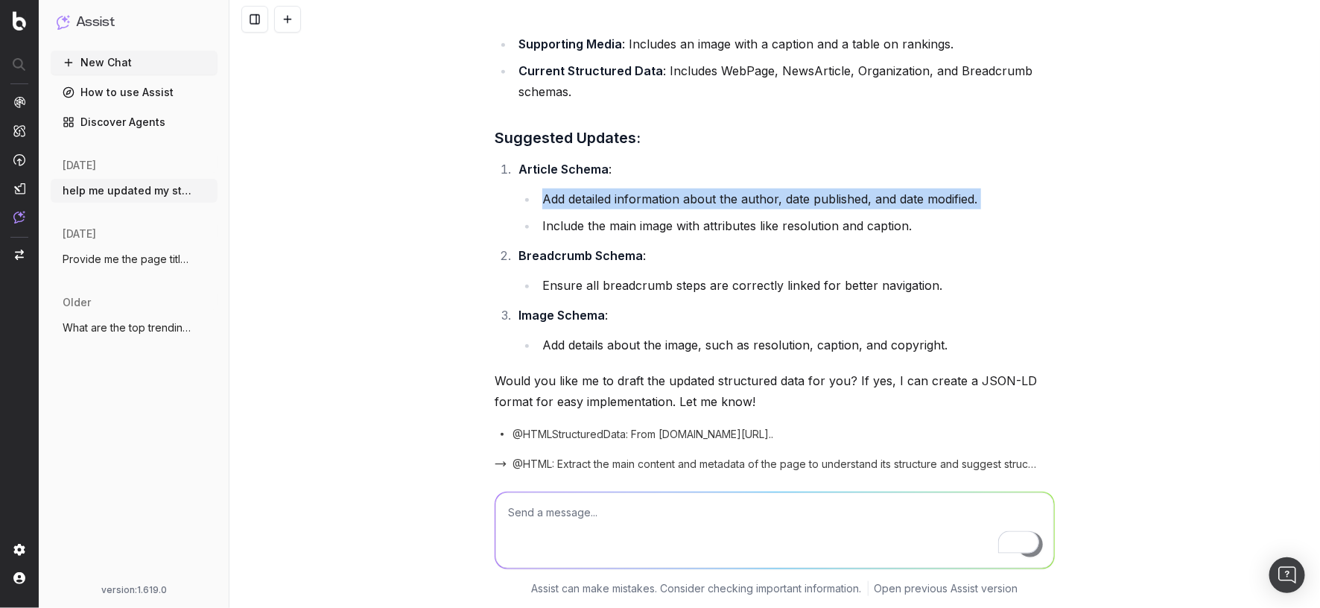
scroll to position [467, 0]
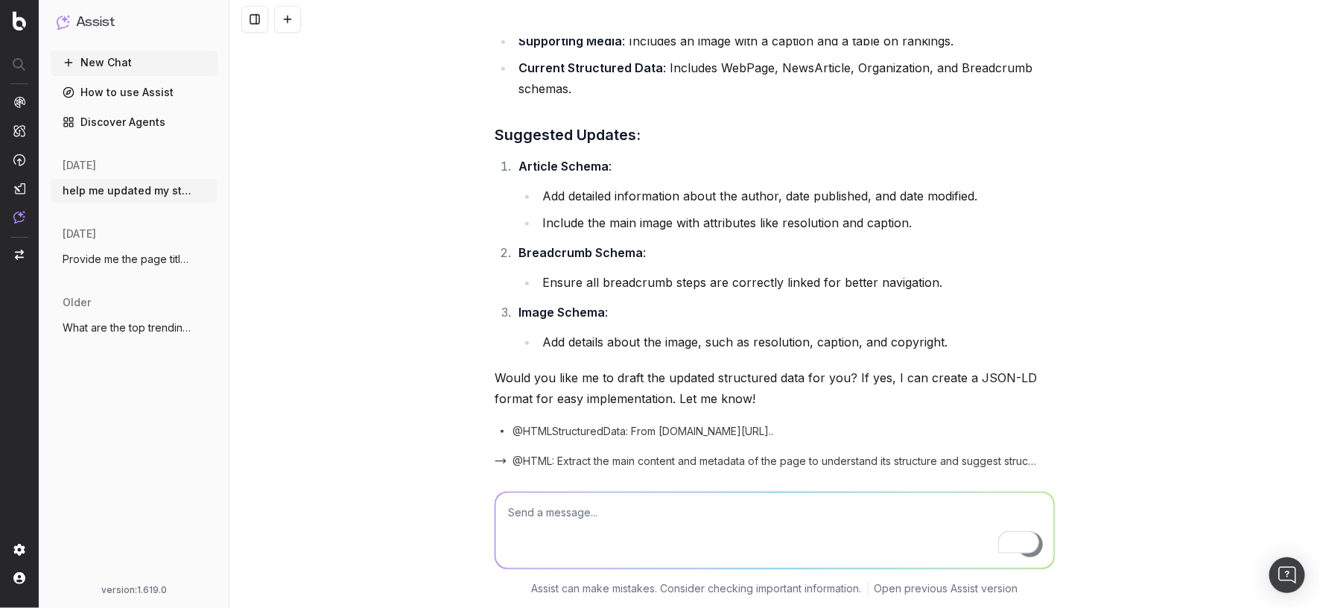
click at [836, 335] on ol "Article Schema : Add detailed information about the author, date published, and…" at bounding box center [775, 254] width 560 height 197
click at [831, 293] on li "Ensure all breadcrumb steps are correctly linked for better navigation." at bounding box center [796, 282] width 517 height 21
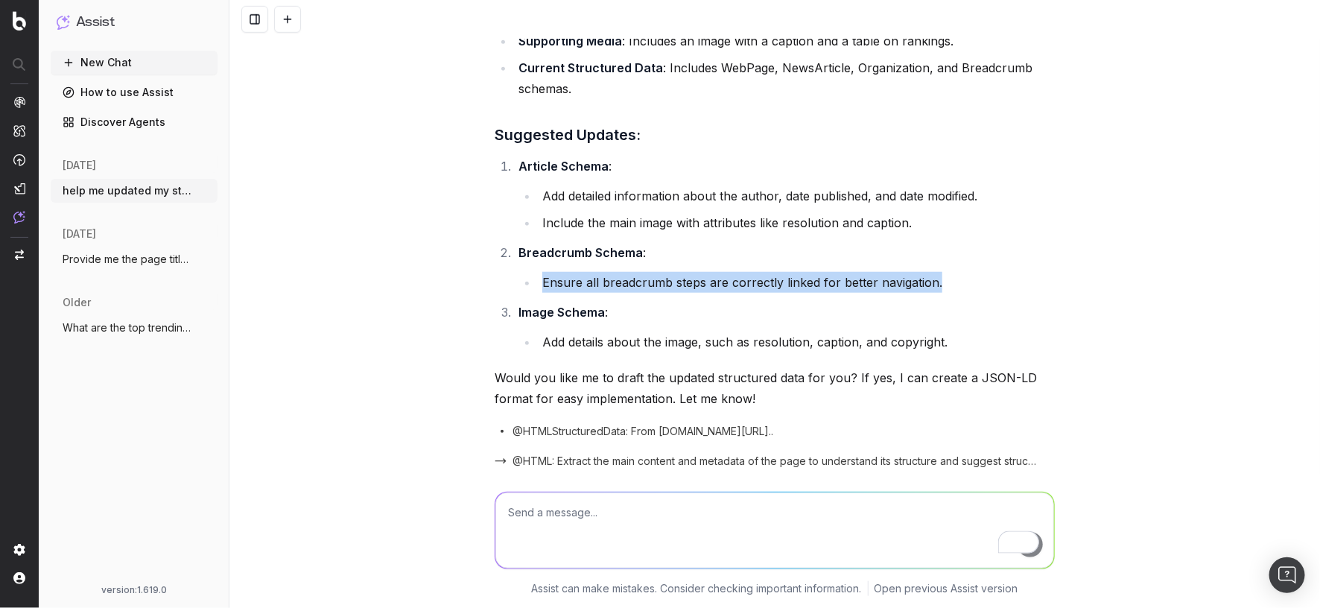
click at [831, 293] on li "Ensure all breadcrumb steps are correctly linked for better navigation." at bounding box center [796, 282] width 517 height 21
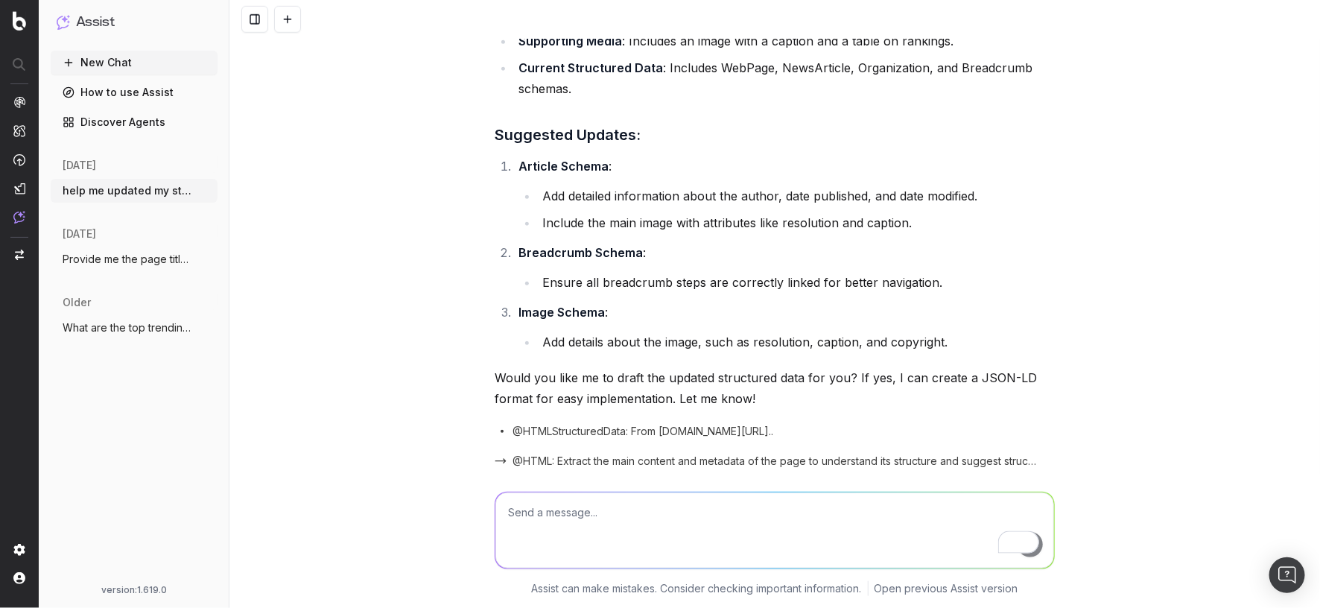
click at [803, 409] on p "Would you like me to draft the updated structured data for you? If yes, I can c…" at bounding box center [775, 388] width 560 height 42
click at [804, 352] on li "Add details about the image, such as resolution, caption, and copyright." at bounding box center [796, 342] width 517 height 21
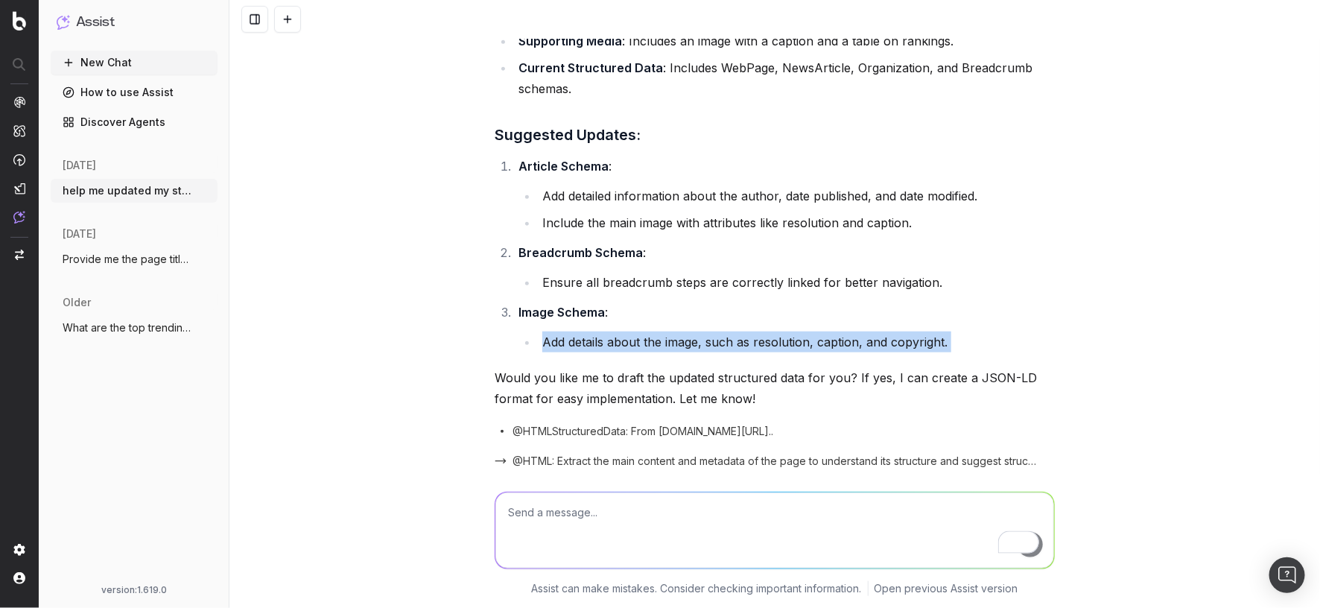
click at [804, 352] on li "Add details about the image, such as resolution, caption, and copyright." at bounding box center [796, 342] width 517 height 21
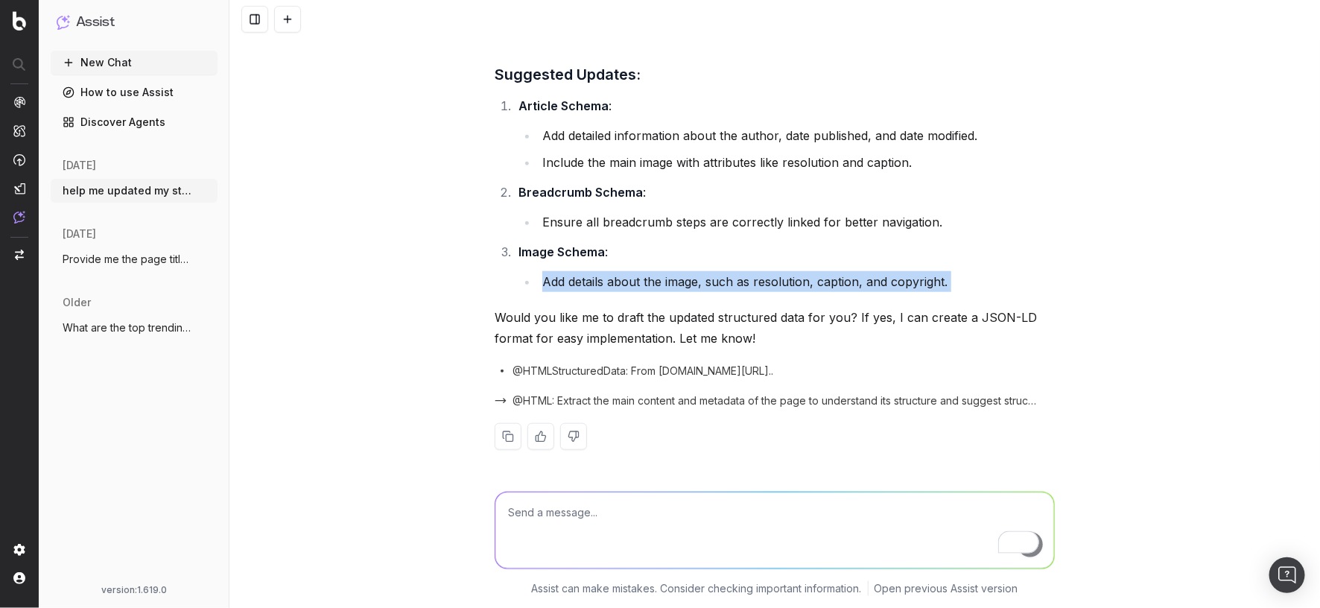
scroll to position [568, 0]
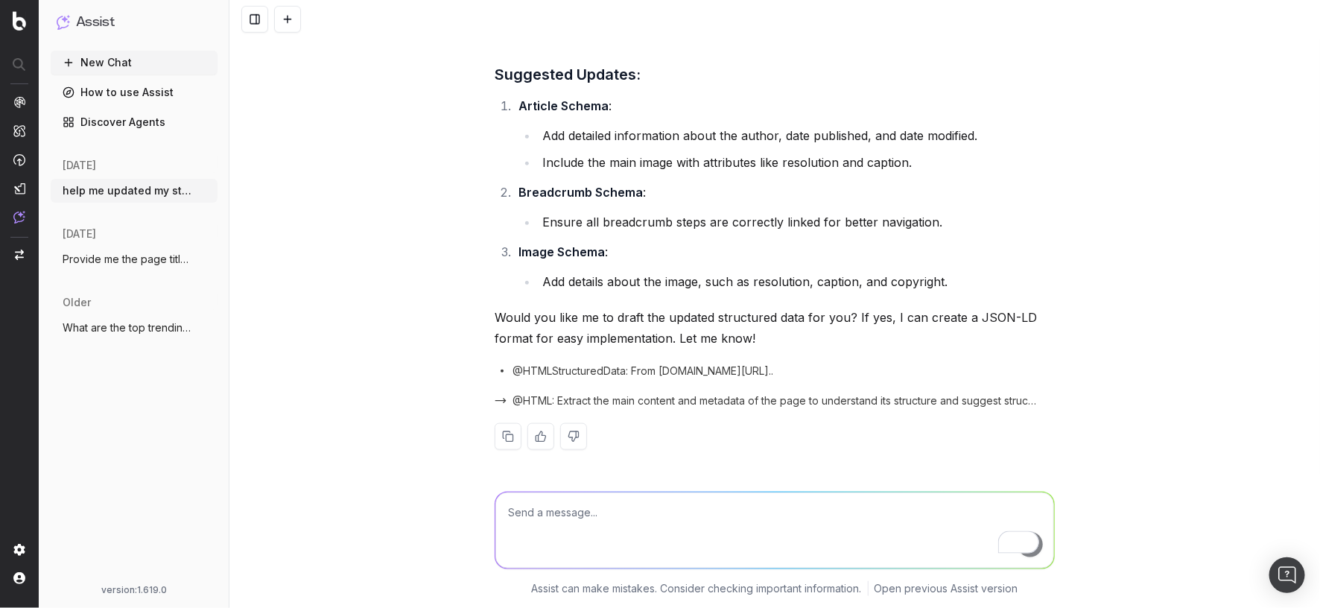
click at [732, 519] on textarea "To enrich screen reader interactions, please activate Accessibility in Grammarl…" at bounding box center [774, 530] width 559 height 76
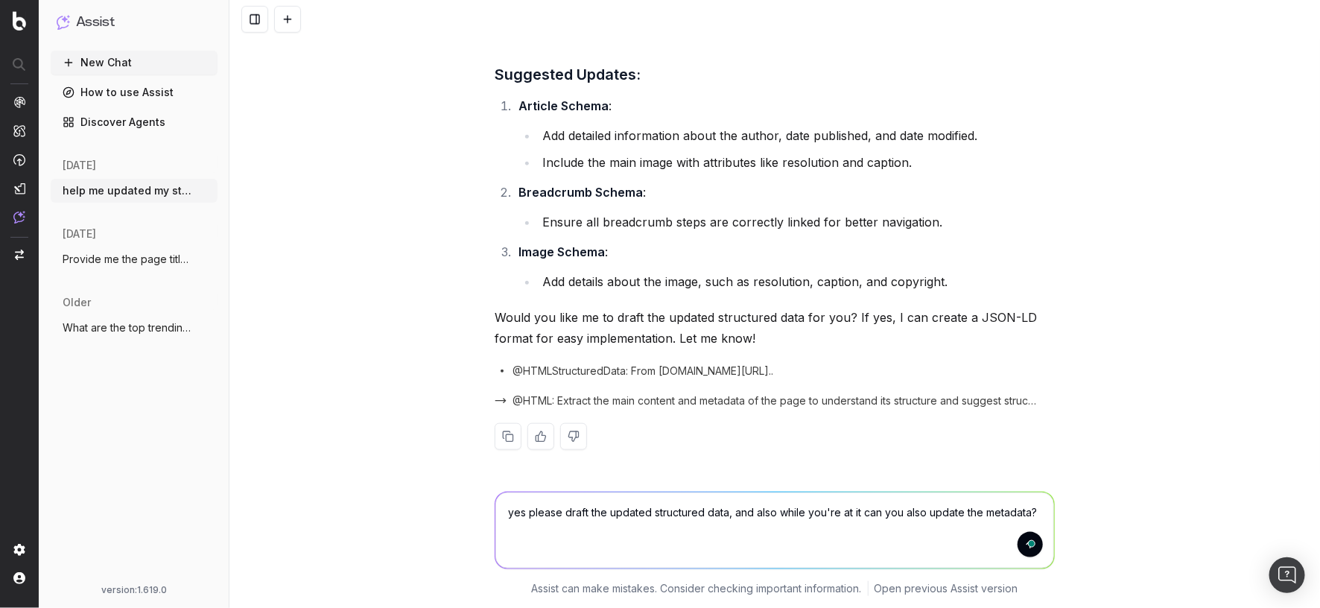
type textarea "yes please draft the updated structured data, and also while you're at it can y…"
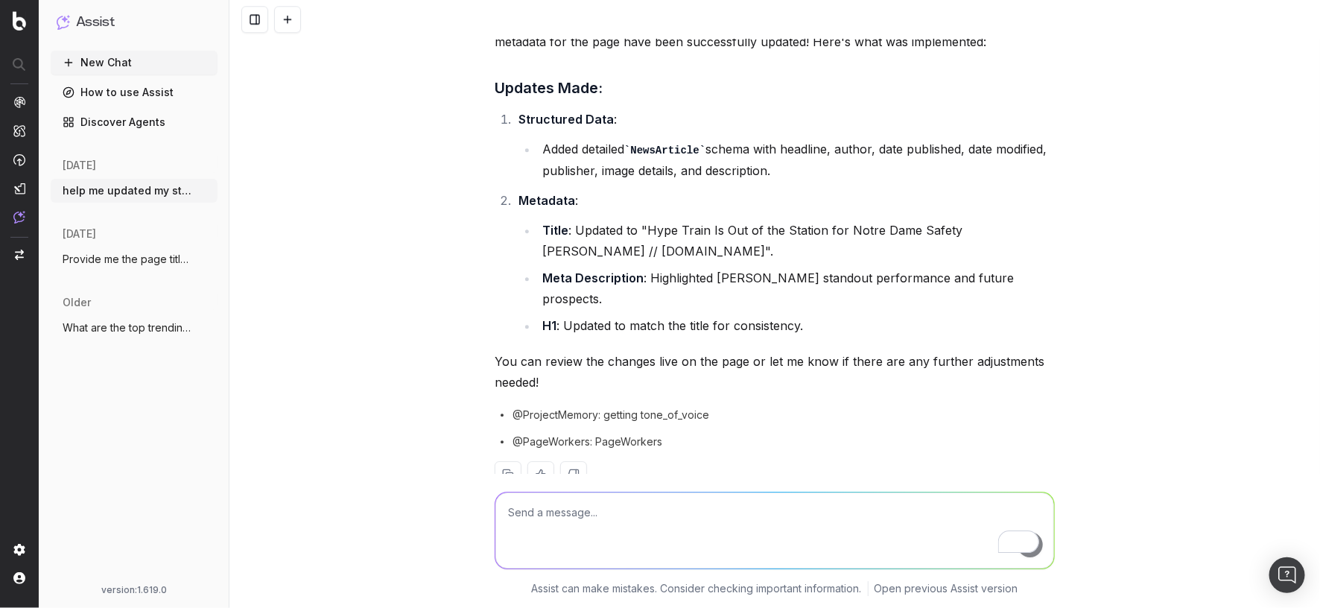
scroll to position [1980, 0]
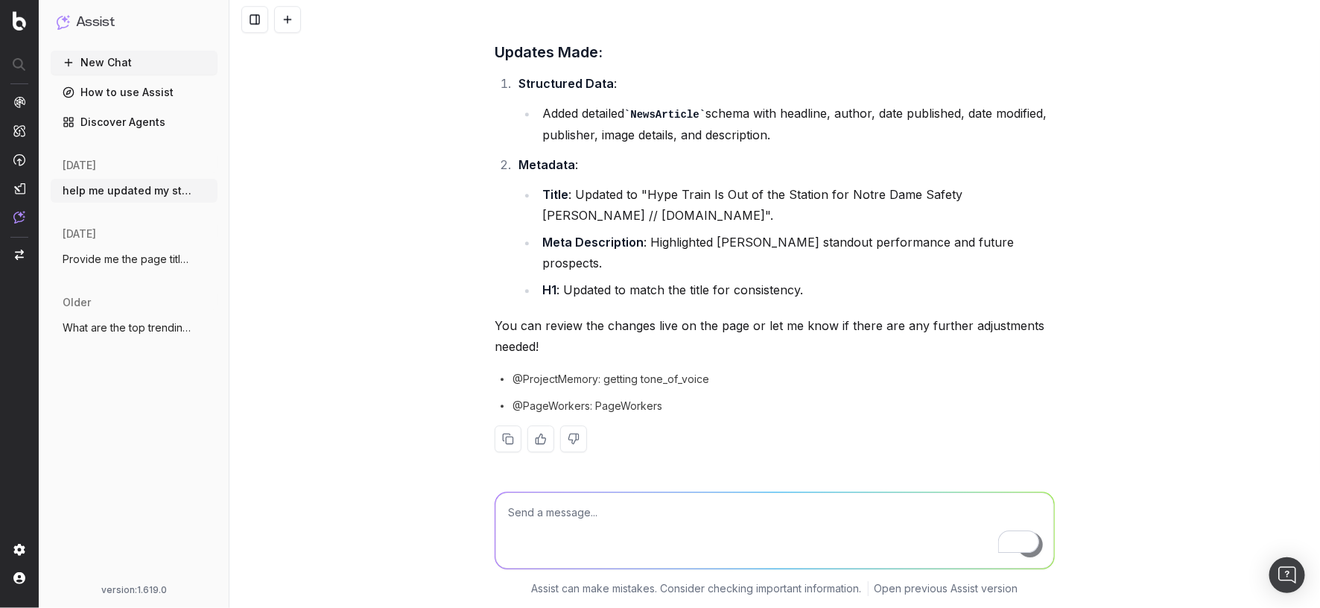
click at [127, 112] on link "Discover Agents" at bounding box center [134, 122] width 167 height 24
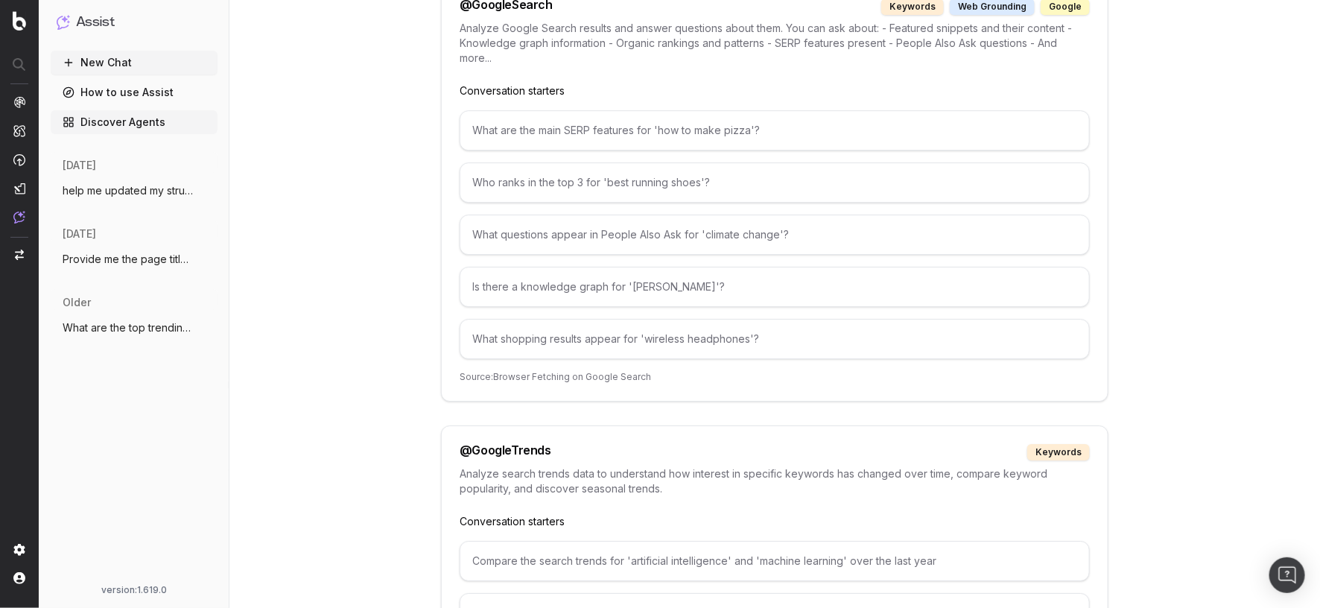
scroll to position [1976, 0]
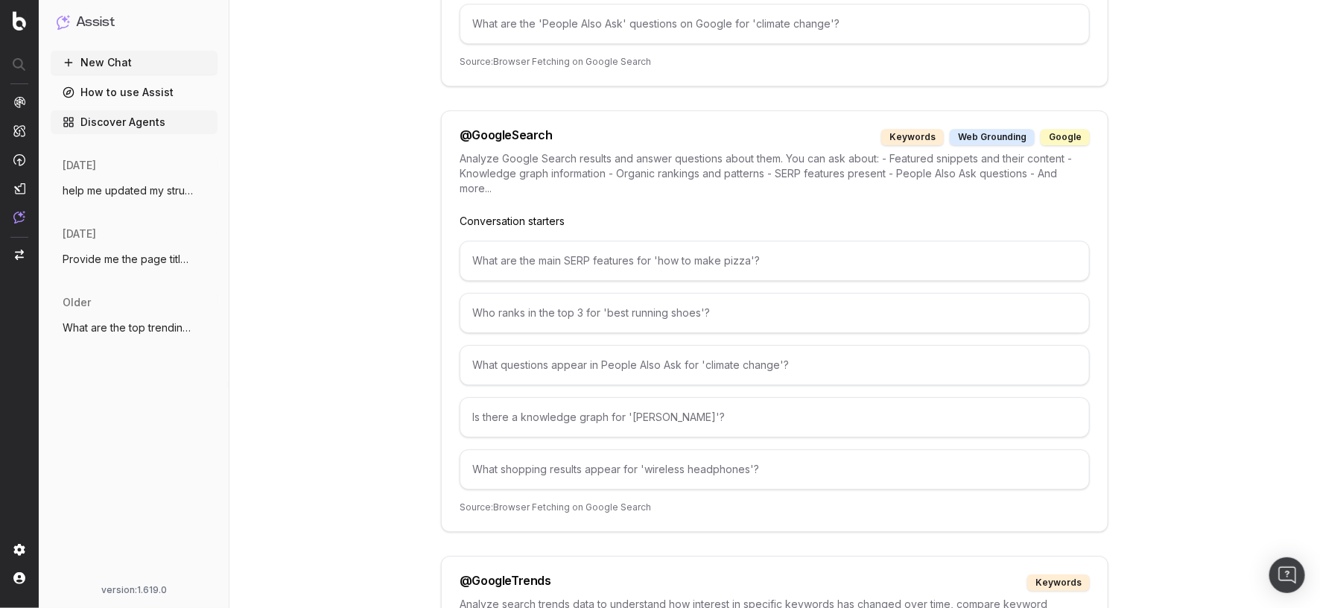
click at [699, 151] on p "Analyze Google Search results and answer questions about them. You can ask abou…" at bounding box center [775, 173] width 630 height 45
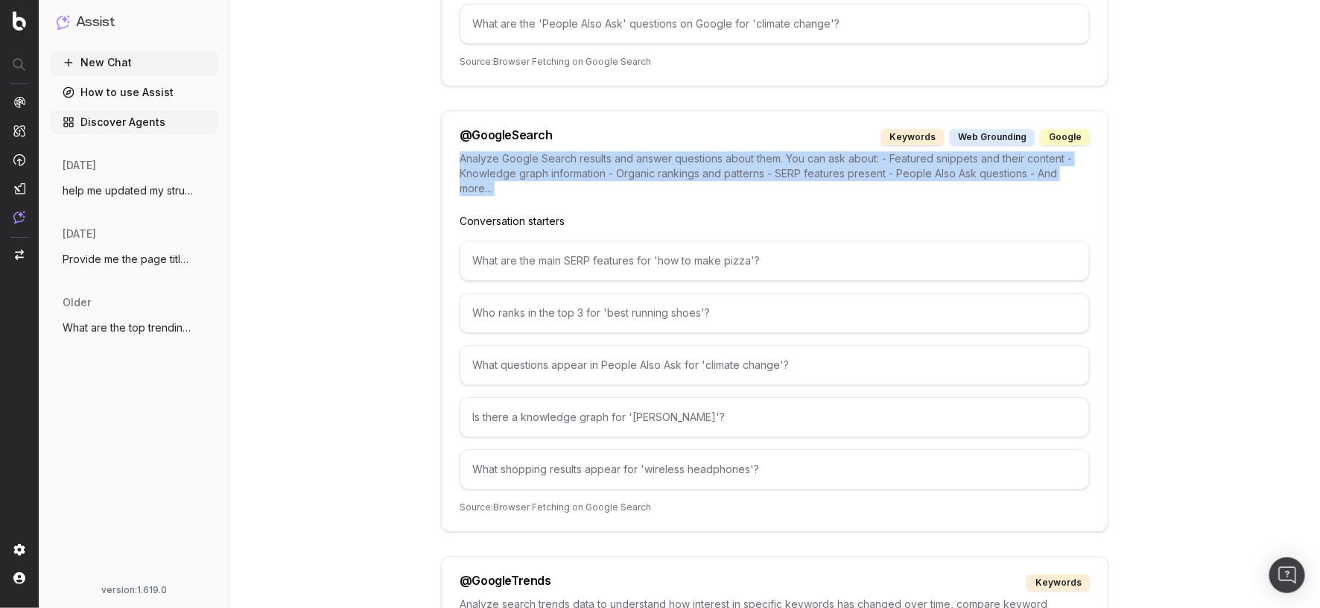
click at [699, 151] on p "Analyze Google Search results and answer questions about them. You can ask abou…" at bounding box center [775, 173] width 630 height 45
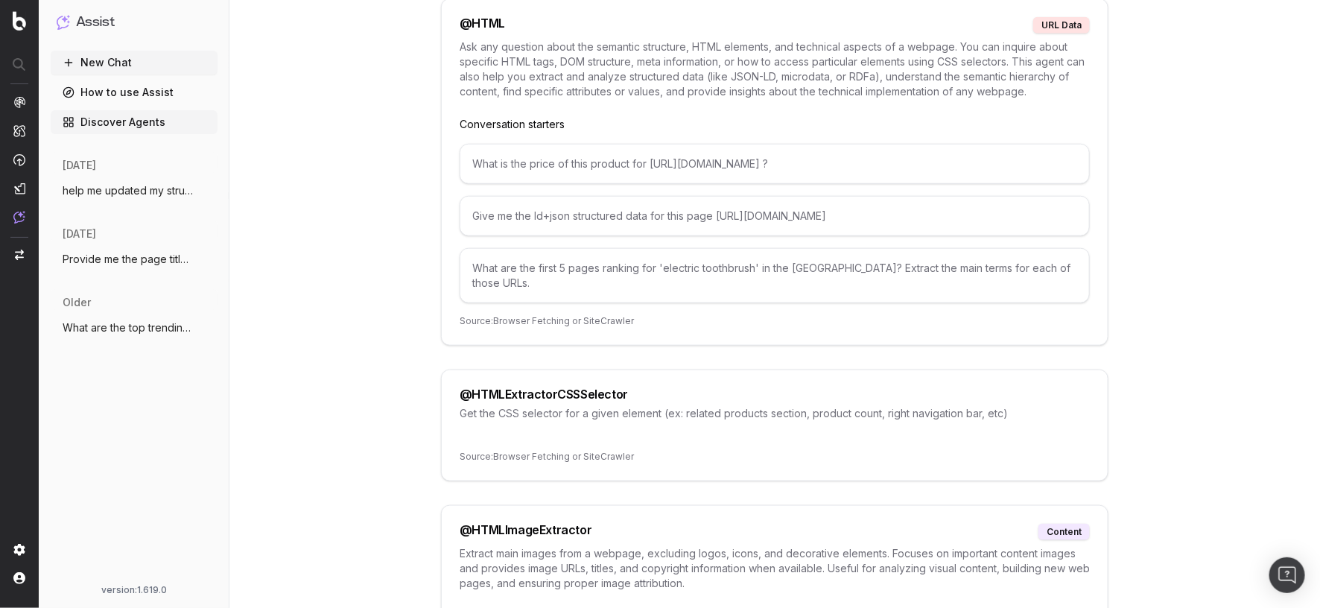
scroll to position [3541, 0]
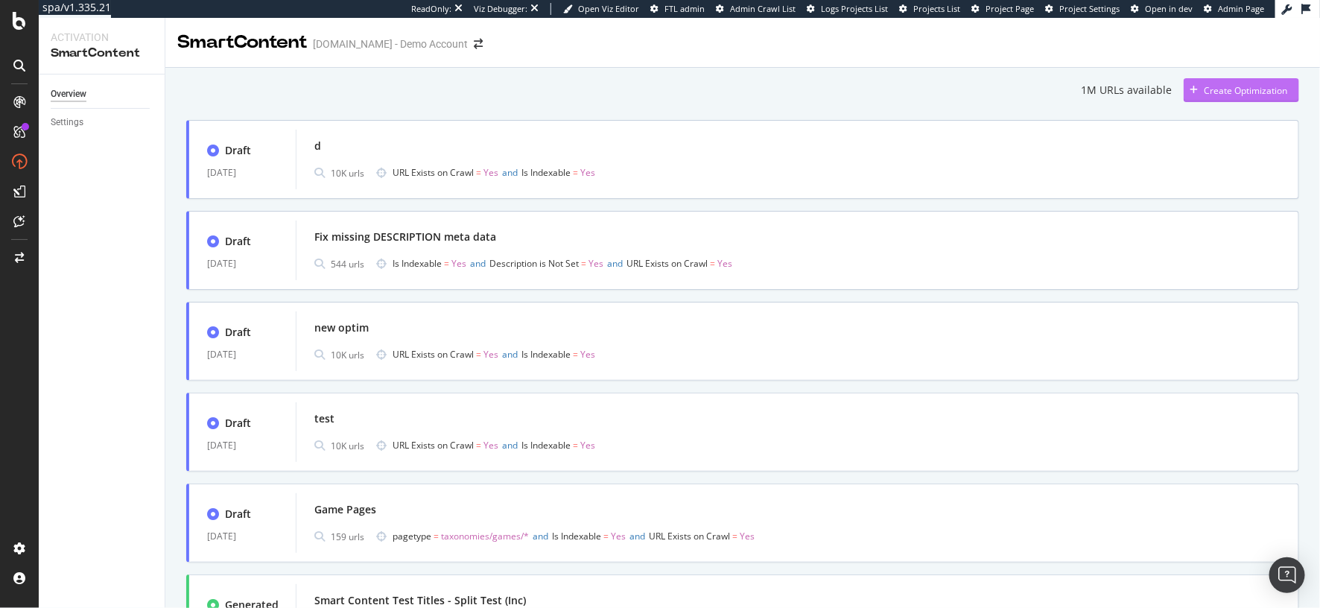
click at [1249, 93] on div "Create Optimization" at bounding box center [1245, 90] width 83 height 13
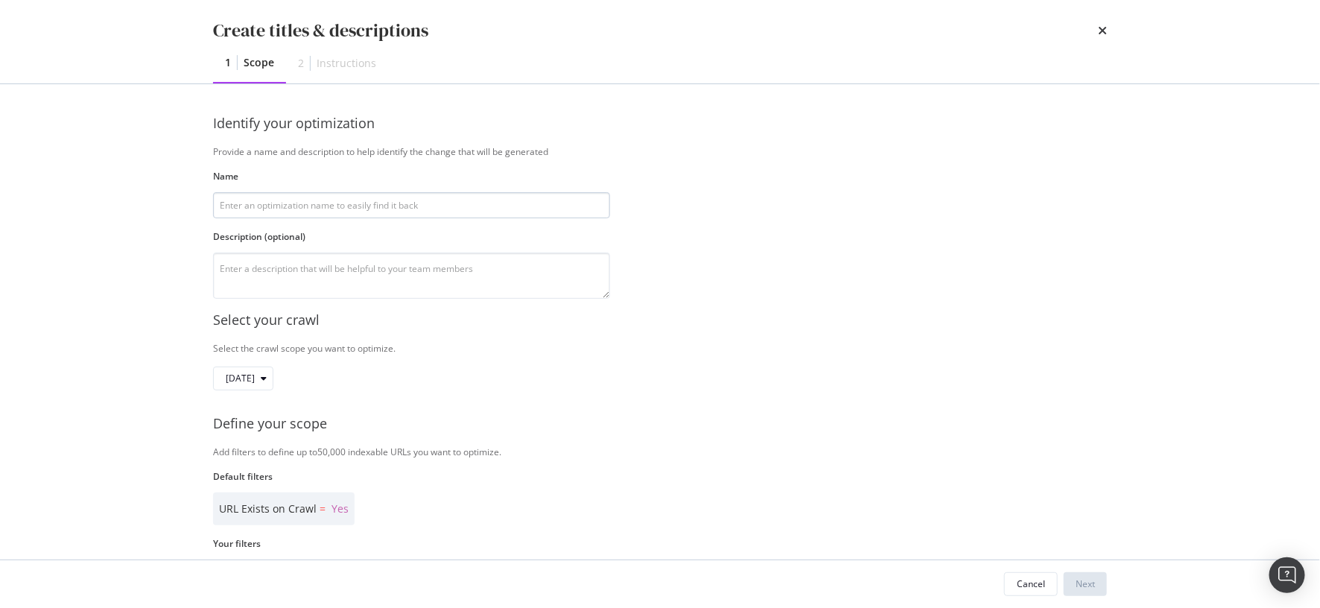
click at [310, 209] on input "modal" at bounding box center [411, 205] width 397 height 26
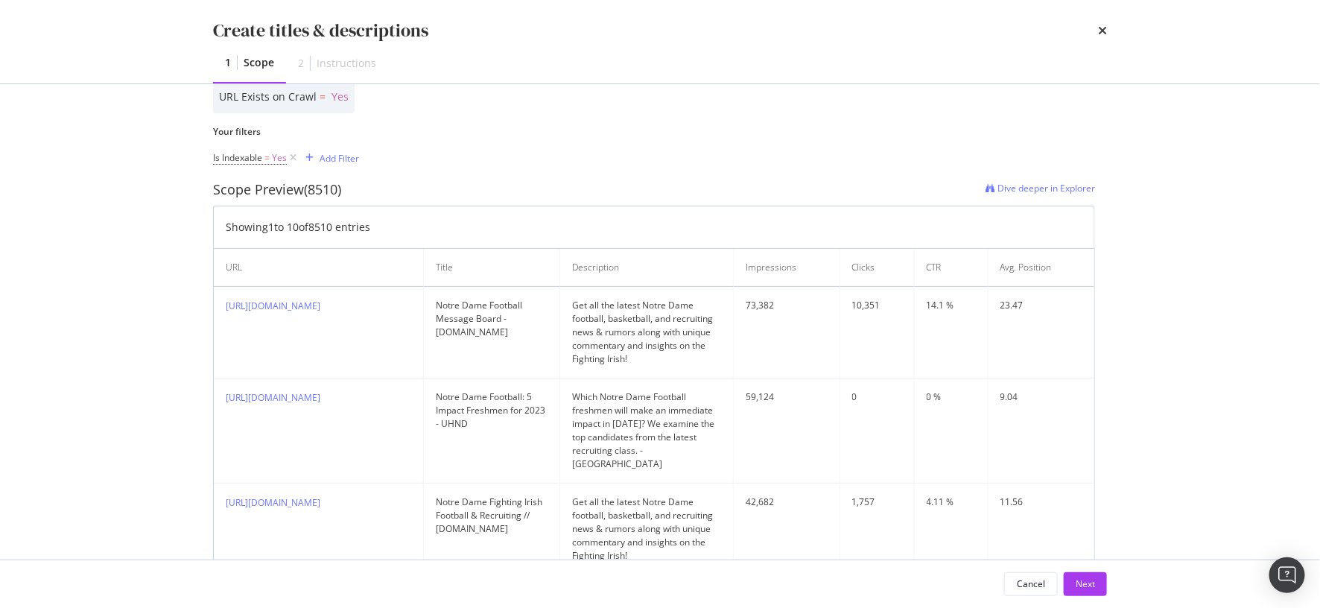
scroll to position [467, 0]
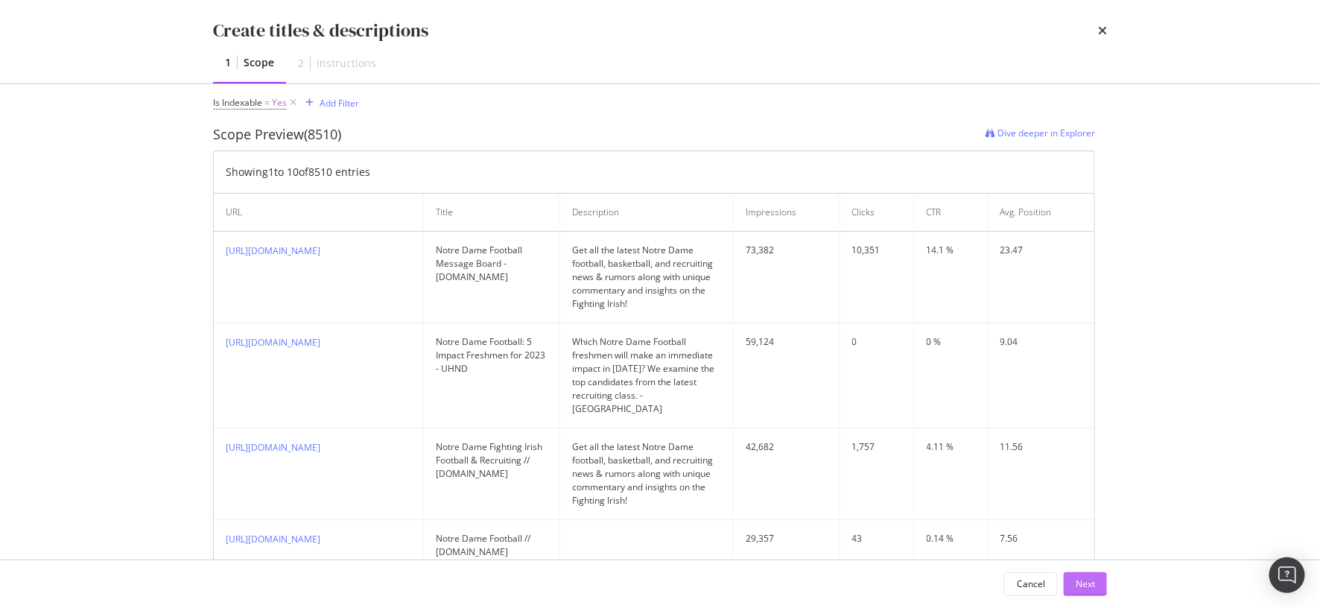
type input "tst"
click at [1081, 585] on div "Next" at bounding box center [1085, 583] width 19 height 13
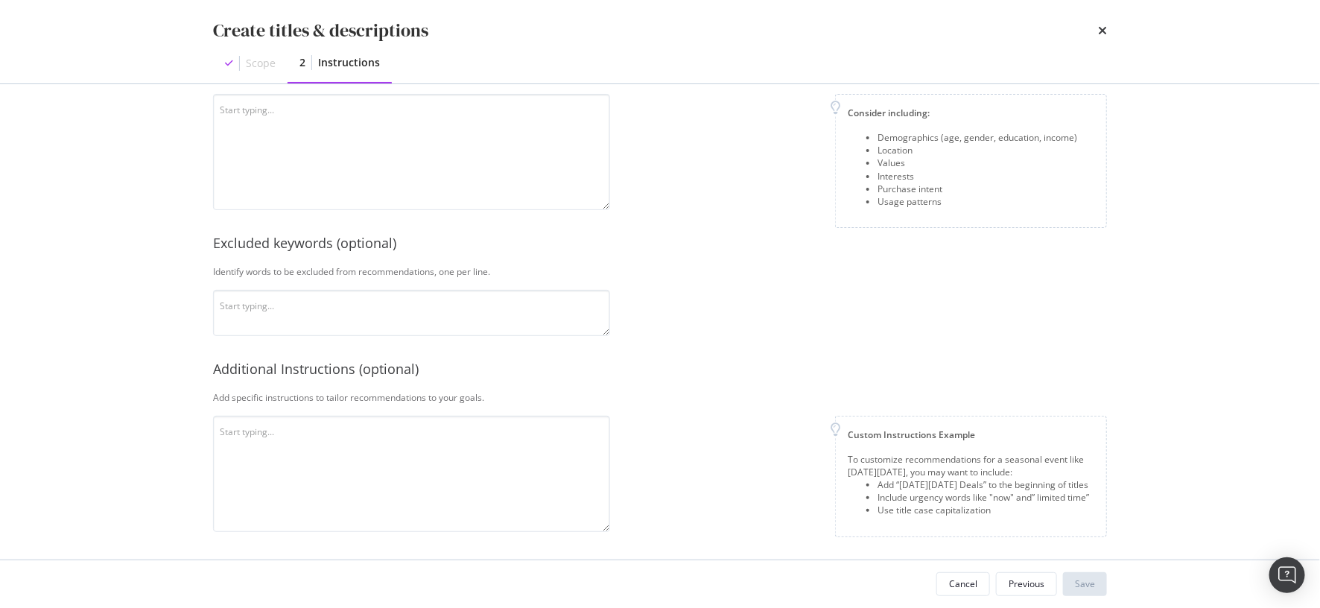
scroll to position [0, 0]
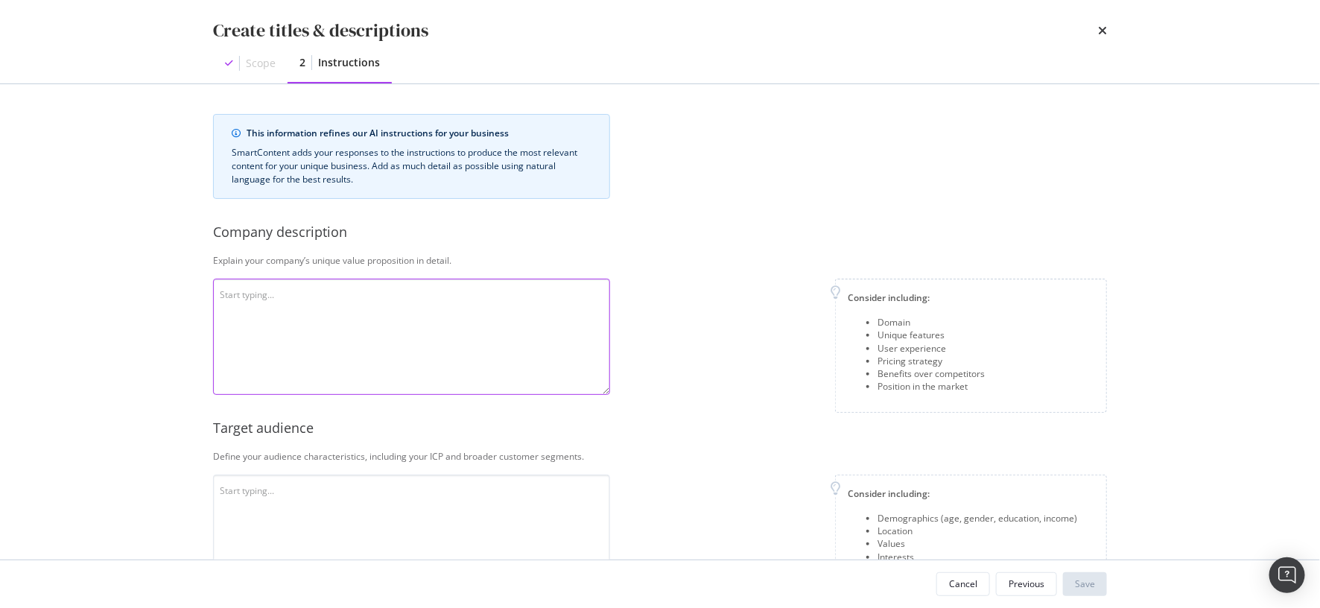
click at [417, 282] on textarea "modal" at bounding box center [411, 337] width 397 height 116
type textarea "test"
click at [410, 546] on textarea "To enrich screen reader interactions, please activate Accessibility in Grammarl…" at bounding box center [411, 533] width 397 height 116
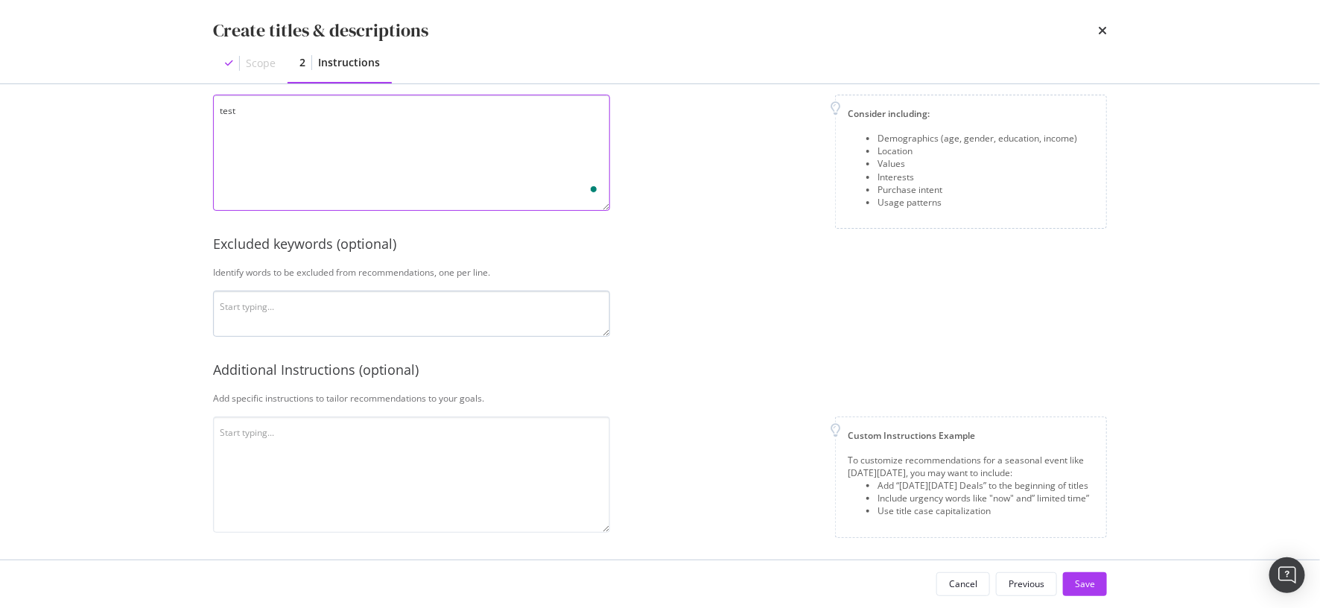
type textarea "test"
click at [392, 302] on textarea "modal" at bounding box center [411, 314] width 397 height 46
type textarea "sdf"
click at [399, 446] on textarea "modal" at bounding box center [411, 474] width 397 height 116
type textarea "adf"
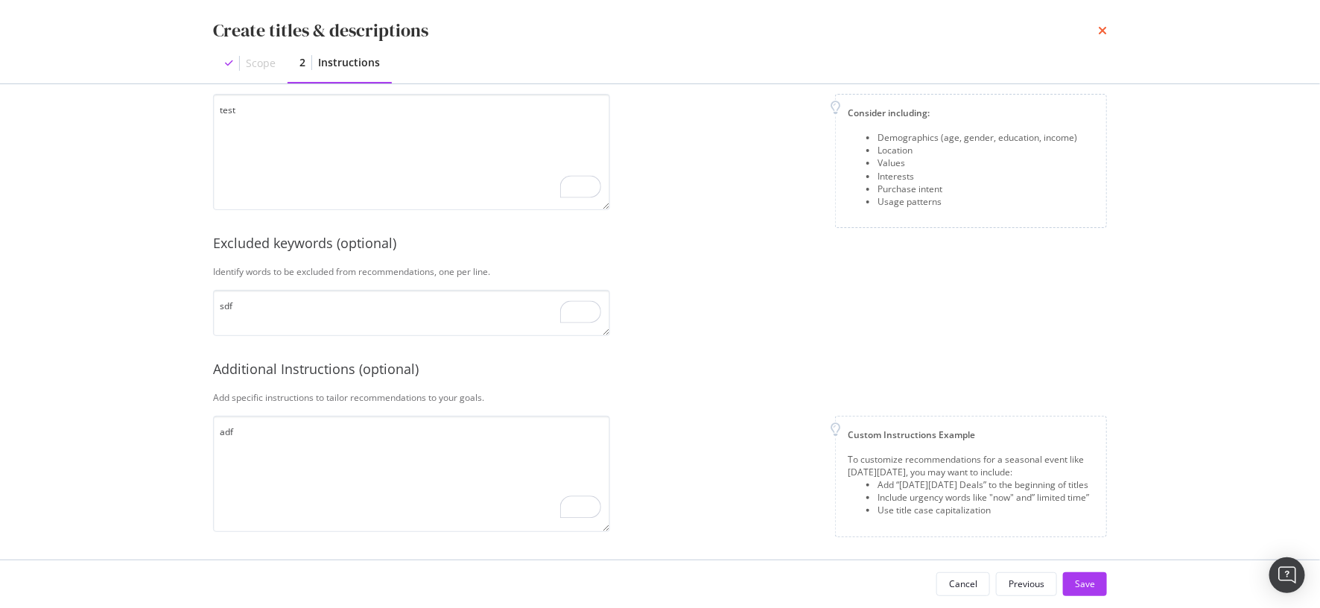
click at [1104, 34] on icon "times" at bounding box center [1102, 31] width 9 height 12
